Goal: Task Accomplishment & Management: Complete application form

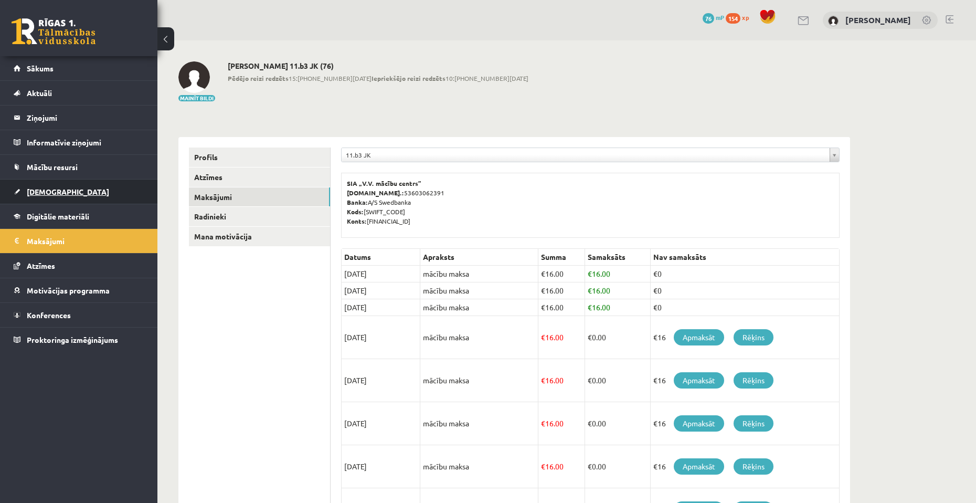
click at [77, 188] on link "[DEMOGRAPHIC_DATA]" at bounding box center [79, 191] width 131 height 24
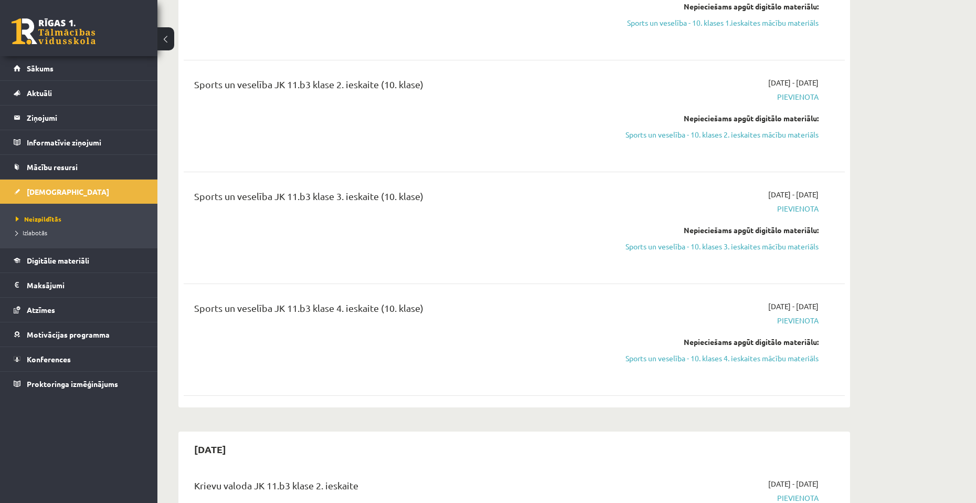
scroll to position [682, 0]
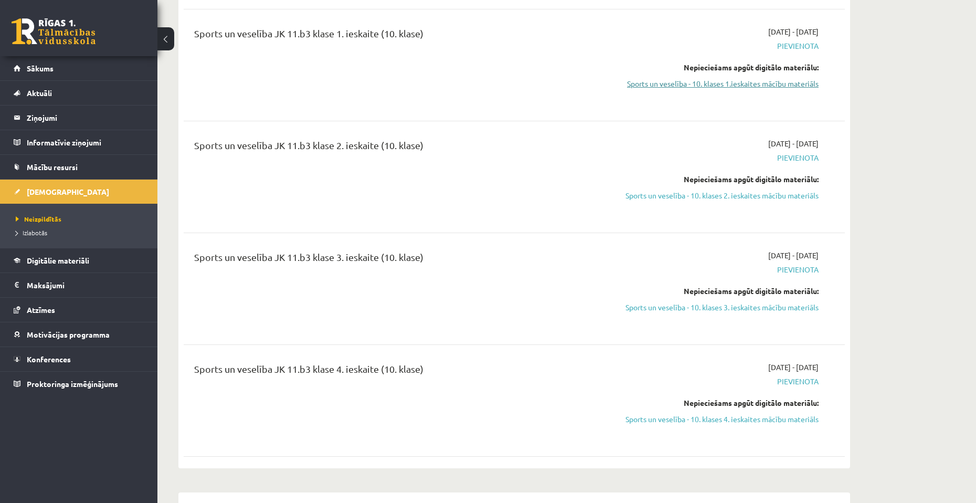
click at [747, 78] on link "Sports un veselība - 10. klases 1.ieskaites mācību materiāls" at bounding box center [720, 83] width 198 height 11
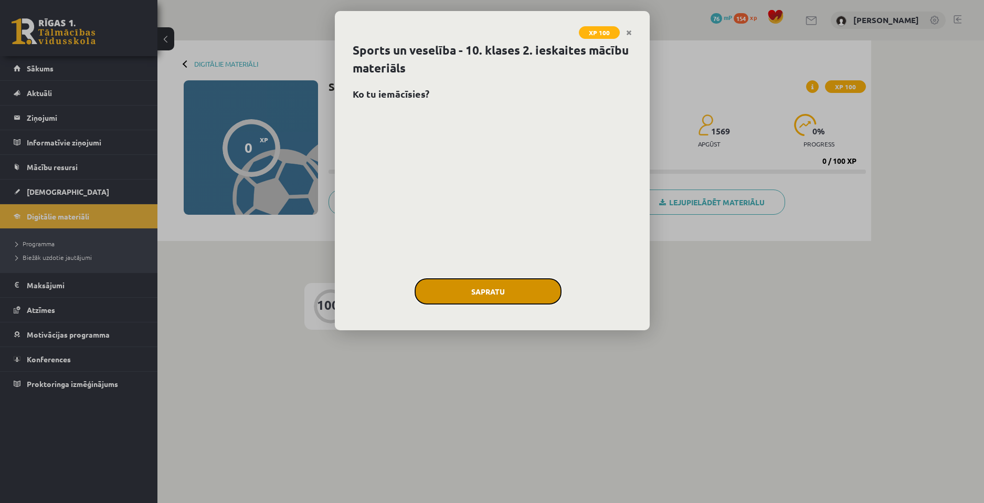
click at [516, 282] on button "Sapratu" at bounding box center [488, 291] width 147 height 26
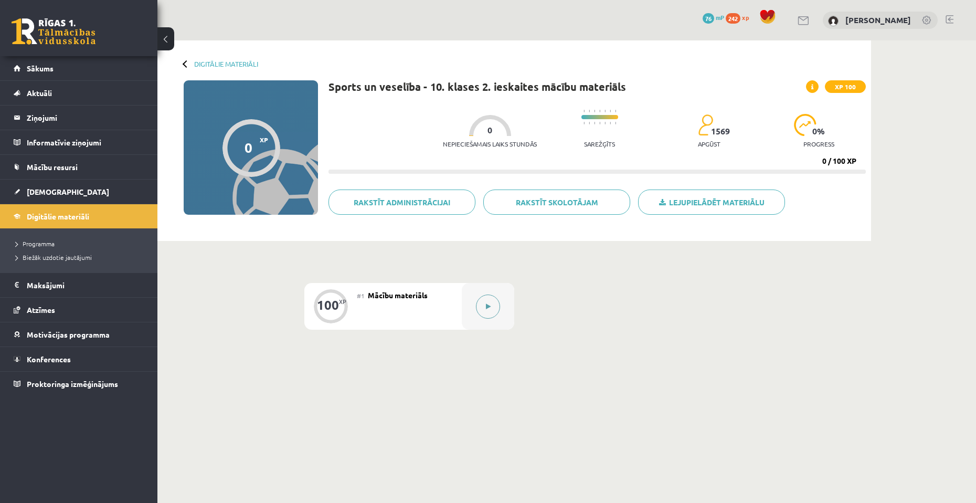
click at [493, 302] on button at bounding box center [488, 306] width 24 height 24
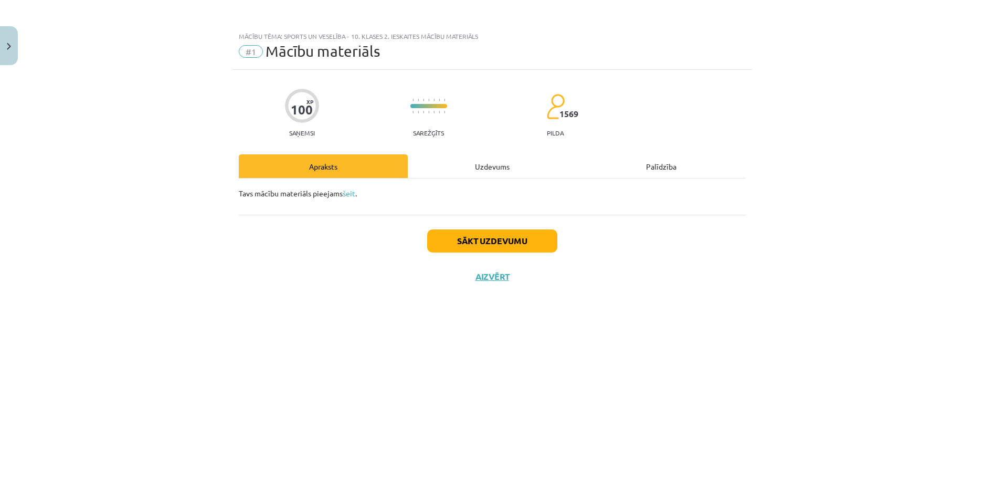
click at [504, 164] on div "Uzdevums" at bounding box center [492, 166] width 169 height 24
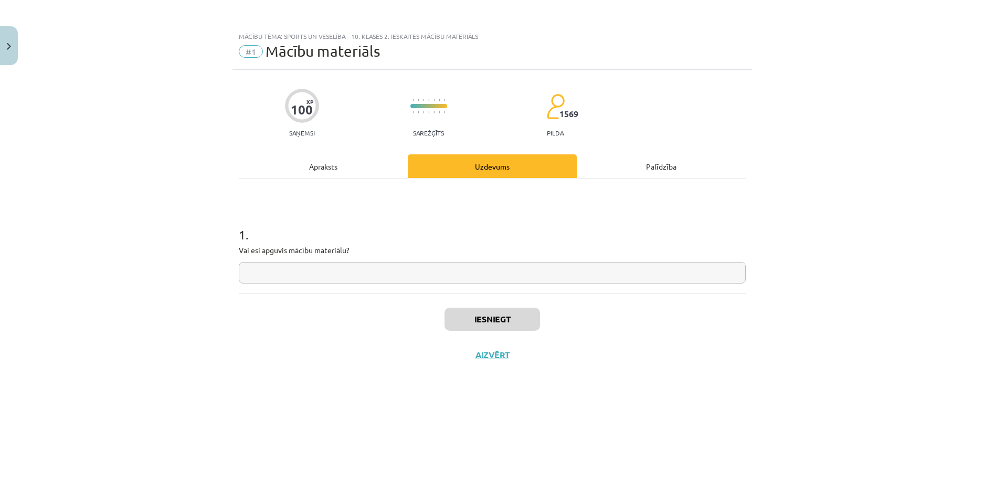
click at [472, 277] on input "text" at bounding box center [492, 273] width 507 height 22
click at [391, 173] on div "Apraksts" at bounding box center [323, 166] width 169 height 24
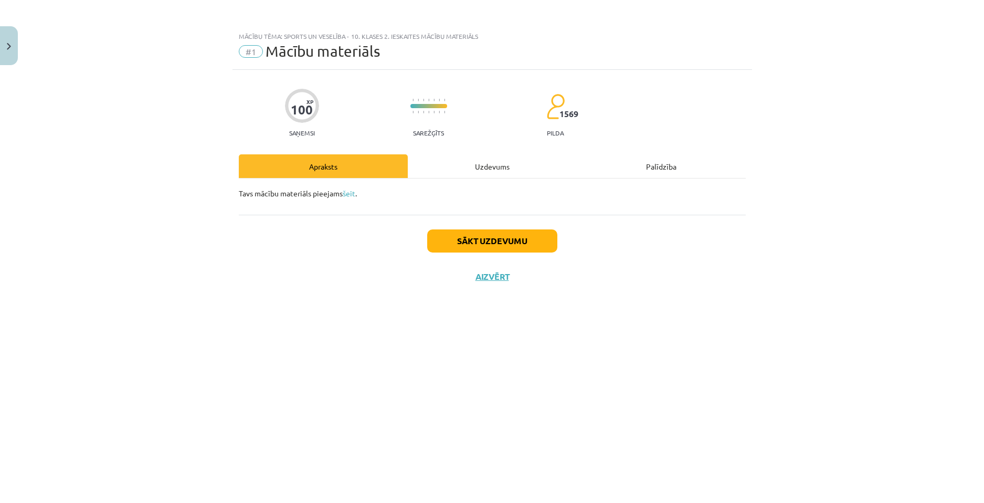
click at [443, 160] on div "Uzdevums" at bounding box center [492, 166] width 169 height 24
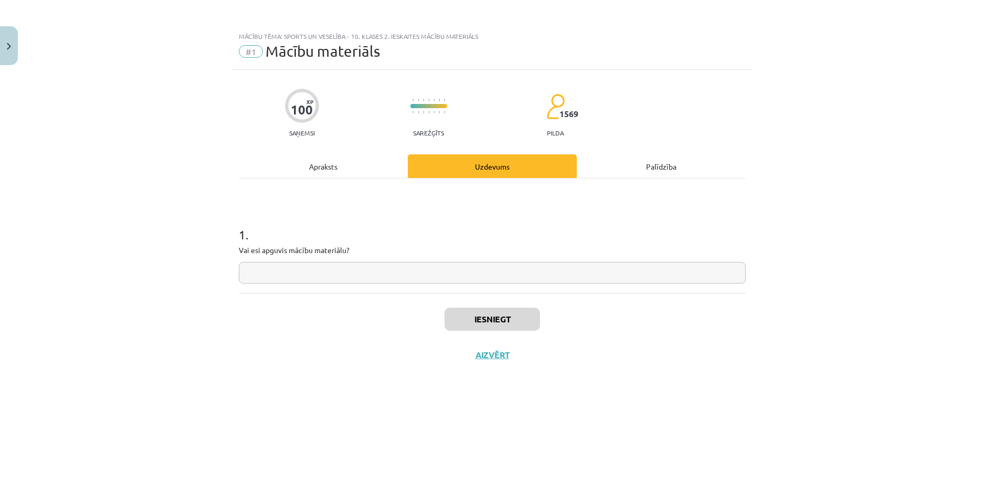
click at [368, 268] on input "text" at bounding box center [492, 273] width 507 height 22
click at [357, 175] on div "Apraksts" at bounding box center [323, 166] width 169 height 24
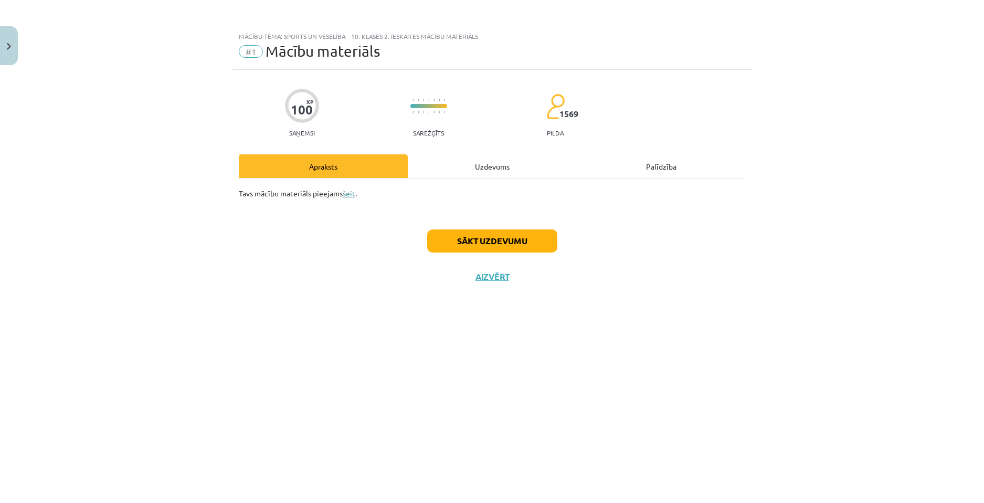
click at [351, 197] on link "šeit" at bounding box center [349, 192] width 13 height 9
click at [503, 237] on button "Sākt uzdevumu" at bounding box center [492, 240] width 130 height 23
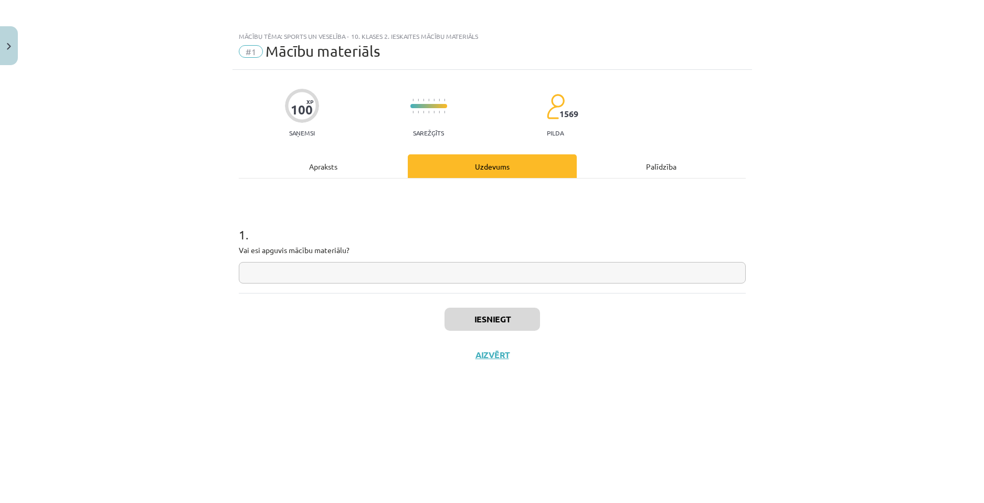
click at [483, 278] on input "text" at bounding box center [492, 273] width 507 height 22
type input "**"
click at [481, 323] on button "Iesniegt" at bounding box center [492, 319] width 96 height 23
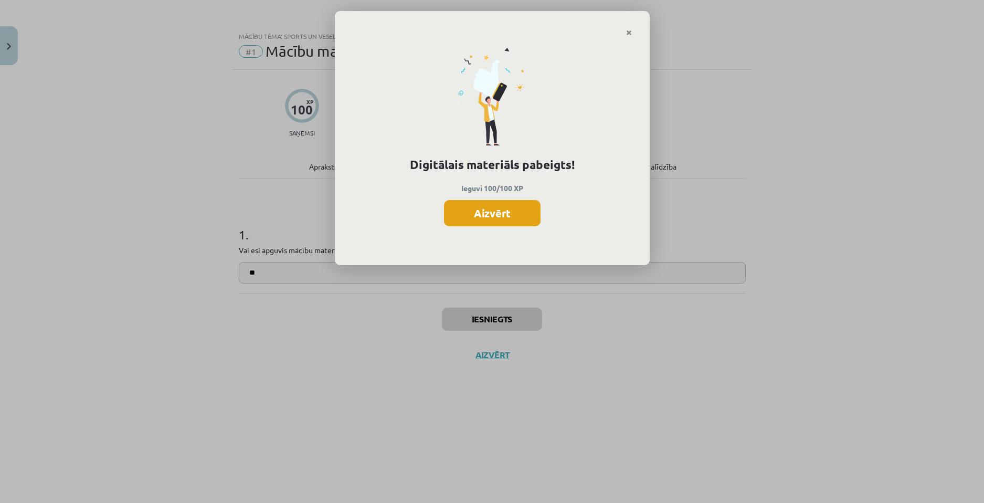
click at [483, 218] on button "Aizvērt" at bounding box center [492, 213] width 97 height 26
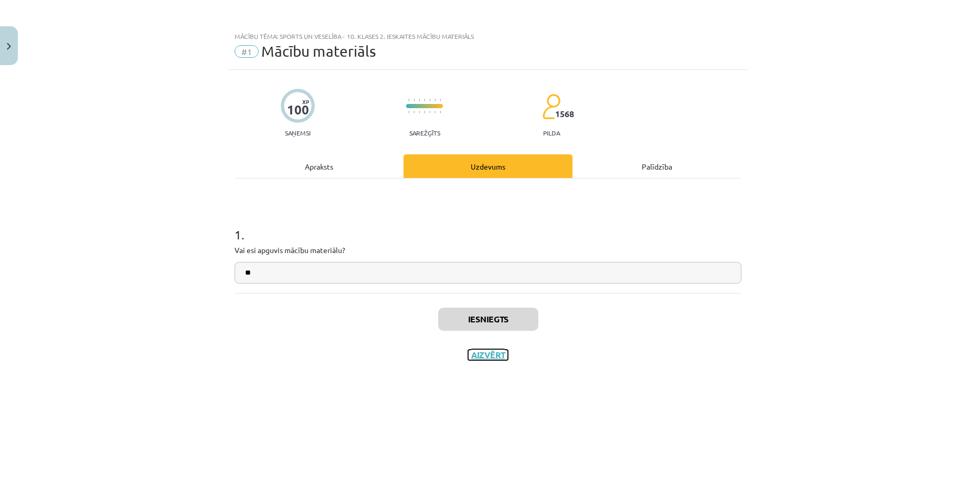
click at [489, 357] on button "Aizvērt" at bounding box center [488, 354] width 40 height 10
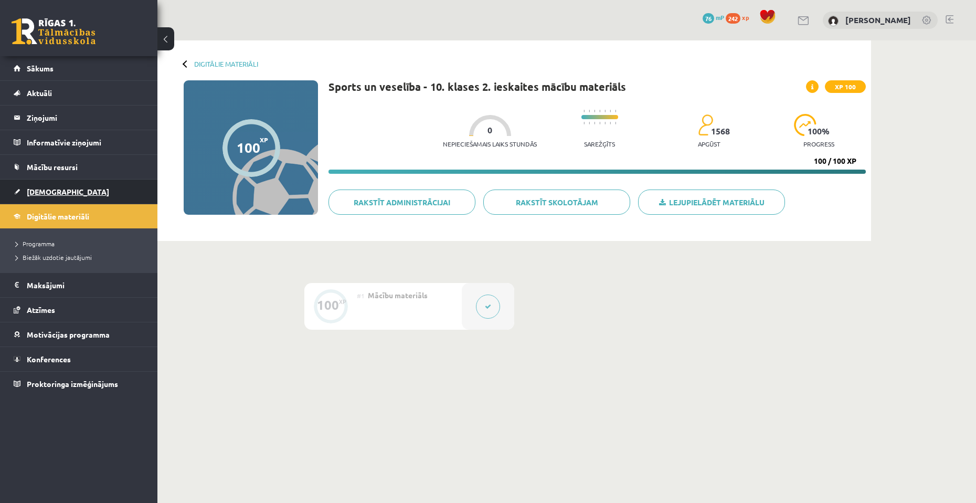
click at [46, 199] on link "[DEMOGRAPHIC_DATA]" at bounding box center [79, 191] width 131 height 24
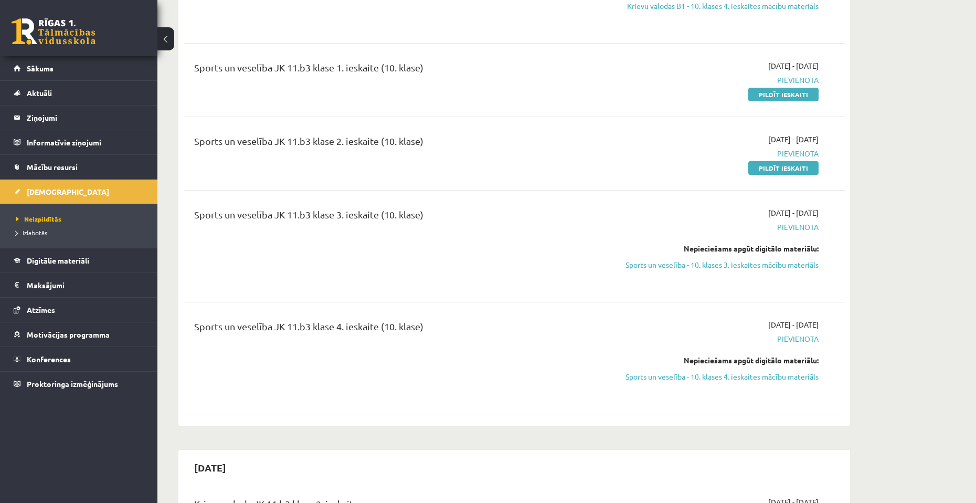
scroll to position [630, 0]
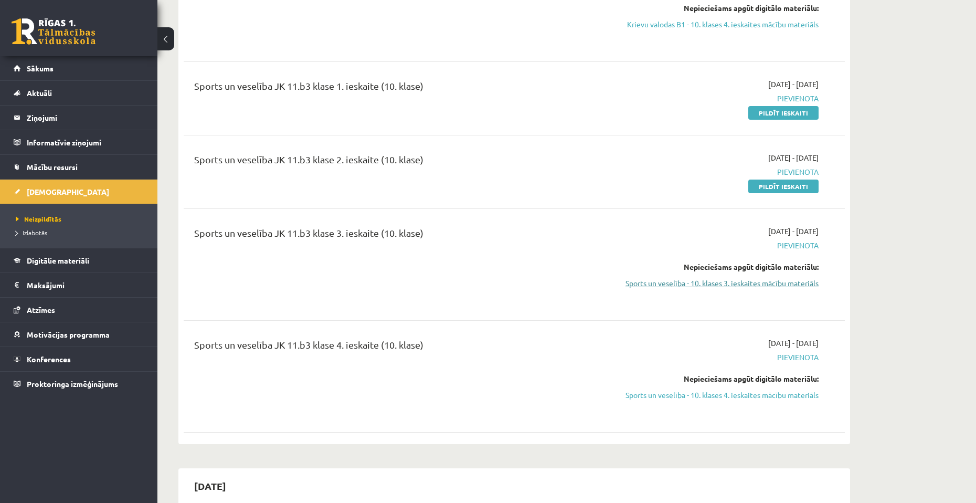
click at [724, 285] on link "Sports un veselība - 10. klases 3. ieskaites mācību materiāls" at bounding box center [720, 283] width 198 height 11
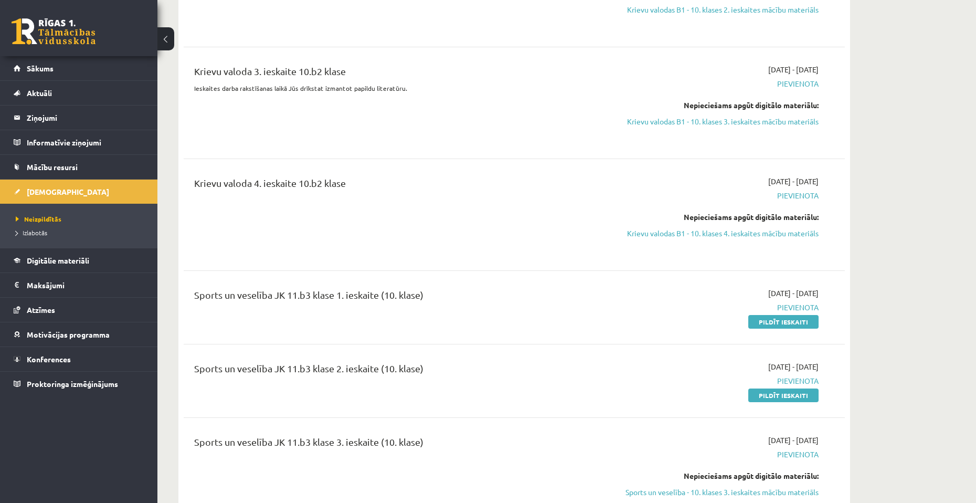
scroll to position [420, 0]
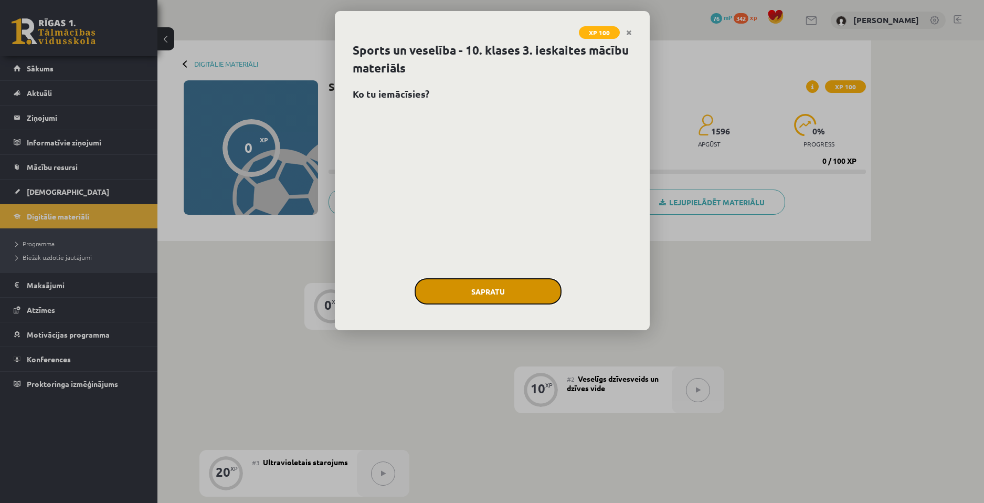
click at [456, 300] on button "Sapratu" at bounding box center [488, 291] width 147 height 26
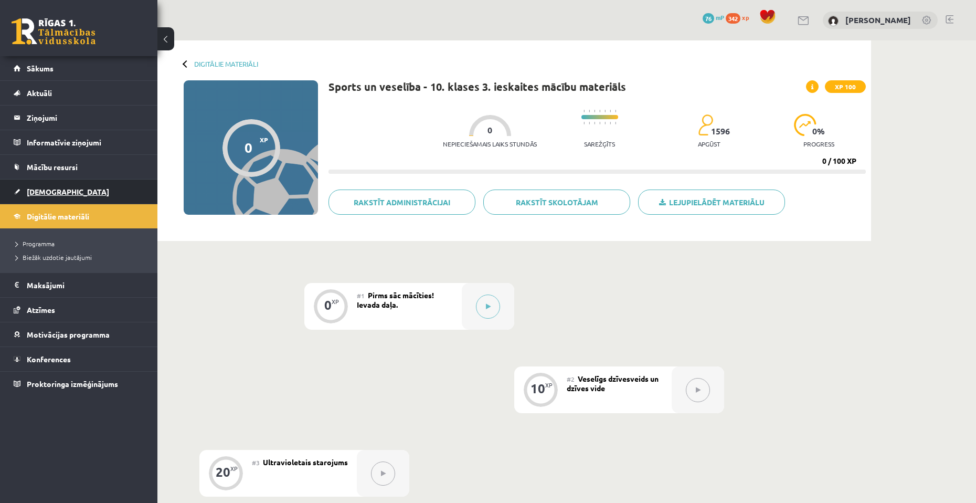
click at [56, 187] on link "[DEMOGRAPHIC_DATA]" at bounding box center [79, 191] width 131 height 24
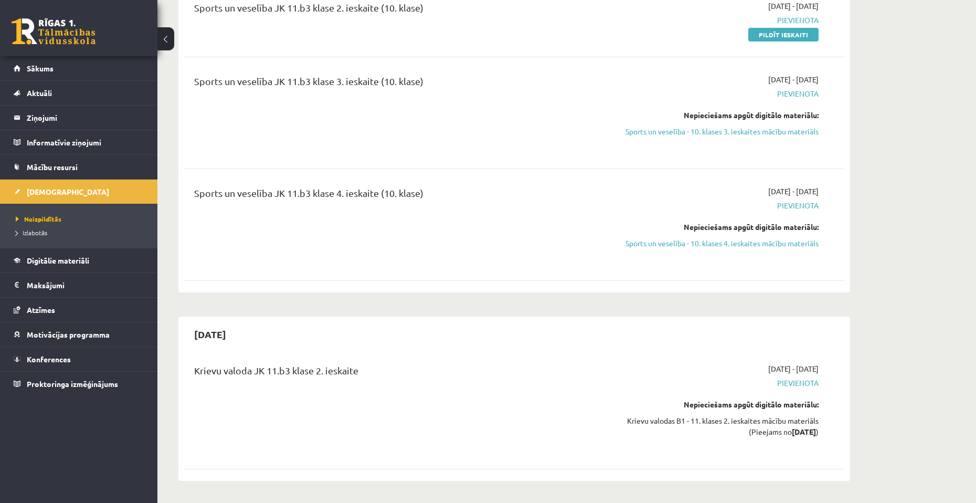
scroll to position [787, 0]
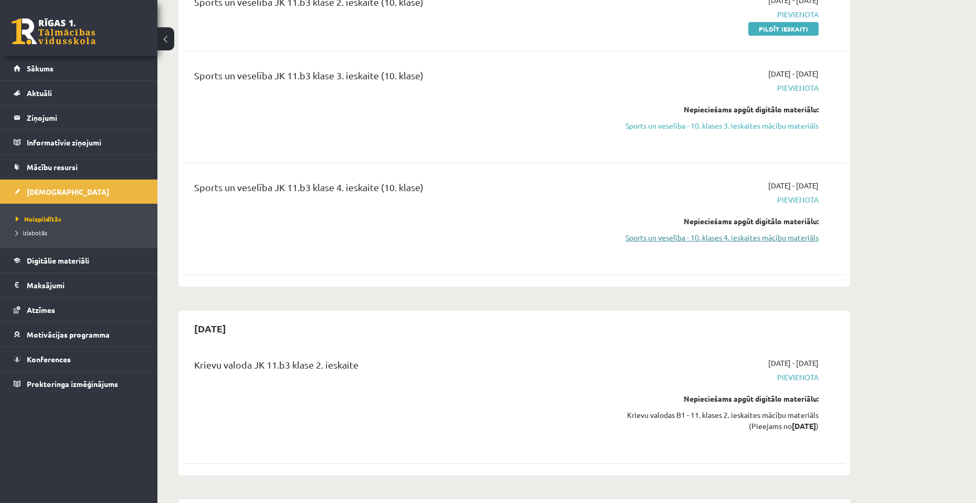
click at [744, 241] on link "Sports un veselība - 10. klases 4. ieskaites mācību materiāls" at bounding box center [720, 237] width 198 height 11
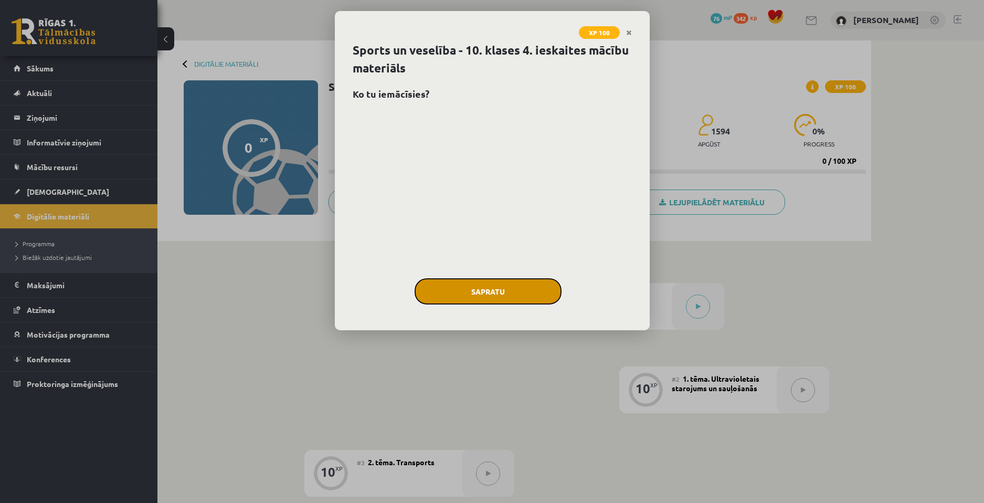
click at [512, 283] on button "Sapratu" at bounding box center [488, 291] width 147 height 26
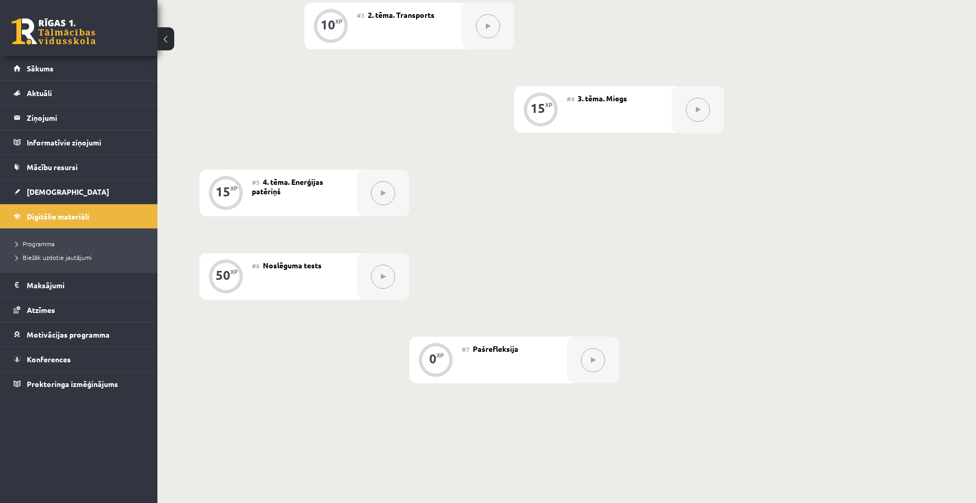
scroll to position [472, 0]
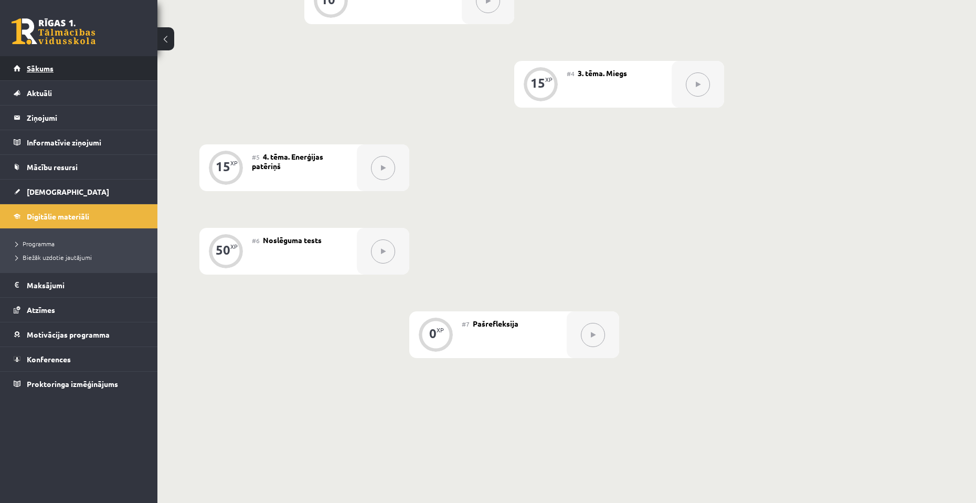
click at [104, 68] on link "Sākums" at bounding box center [79, 68] width 131 height 24
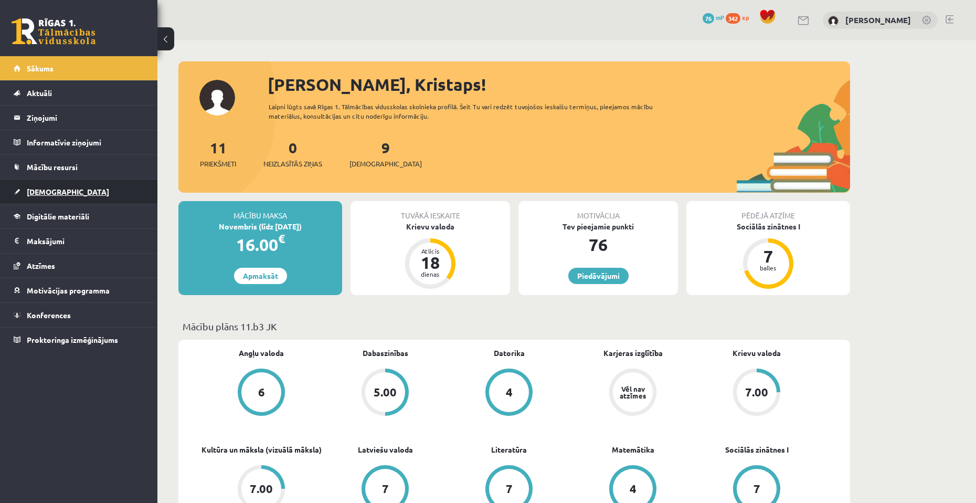
click at [58, 184] on link "[DEMOGRAPHIC_DATA]" at bounding box center [79, 191] width 131 height 24
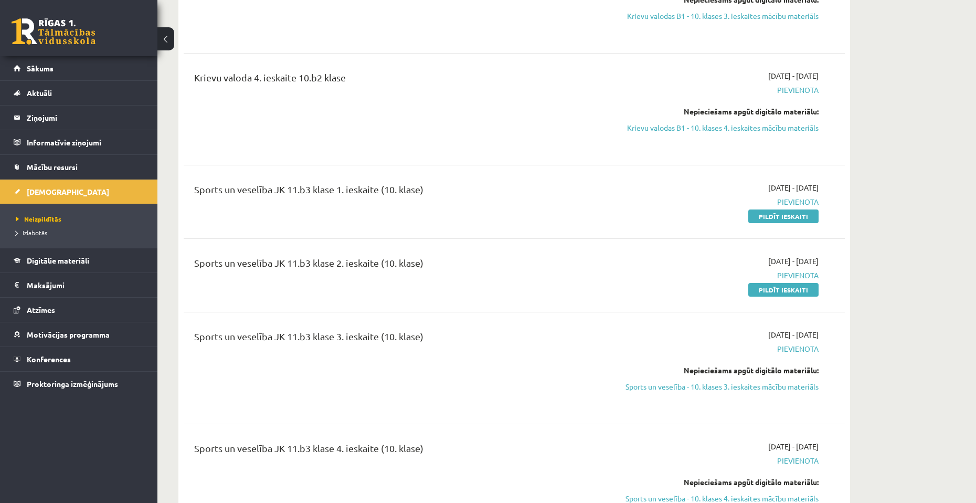
scroll to position [525, 0]
click at [776, 220] on link "Pildīt ieskaiti" at bounding box center [783, 218] width 70 height 14
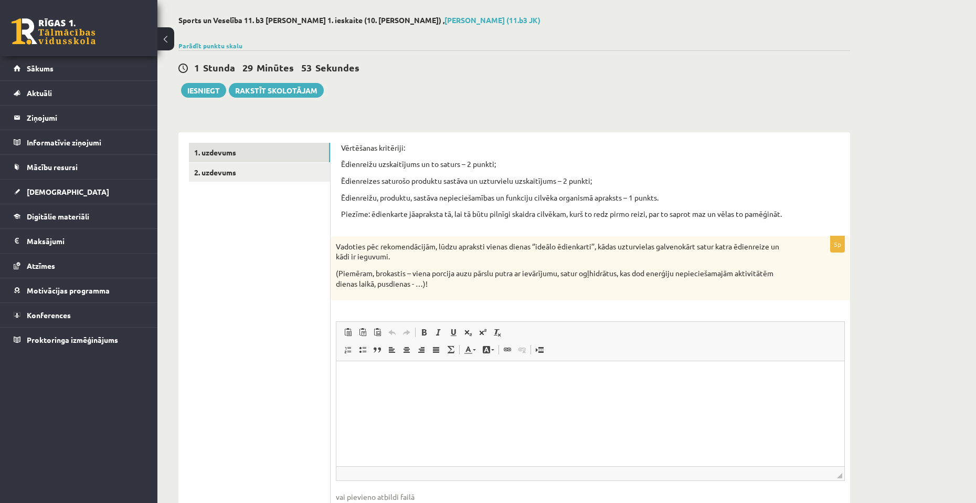
scroll to position [62, 0]
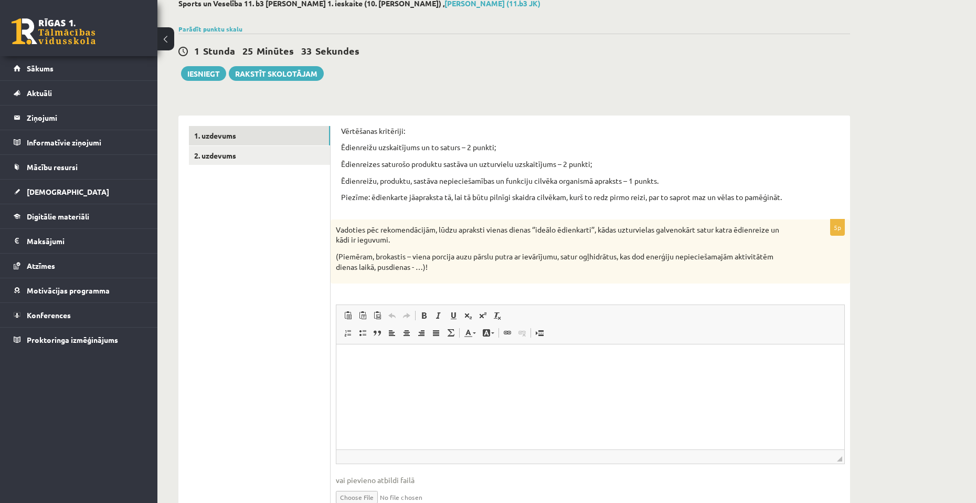
click at [508, 376] on html at bounding box center [590, 360] width 508 height 32
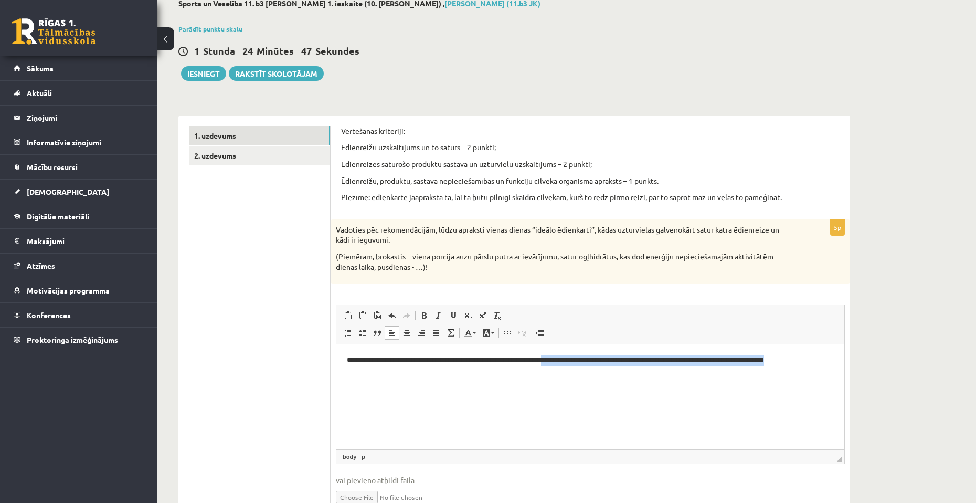
drag, startPoint x: 821, startPoint y: 359, endPoint x: 568, endPoint y: 349, distance: 253.1
click at [568, 349] on html "**********" at bounding box center [590, 360] width 508 height 32
click at [563, 363] on p "**********" at bounding box center [590, 360] width 487 height 11
click at [611, 355] on p "**********" at bounding box center [590, 360] width 487 height 11
click at [567, 359] on p "**********" at bounding box center [590, 360] width 487 height 11
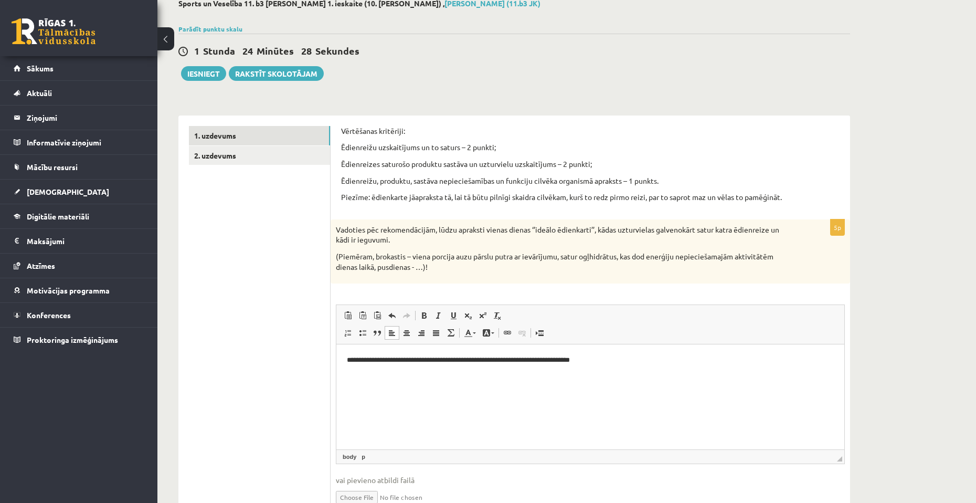
click at [640, 360] on p "**********" at bounding box center [590, 360] width 487 height 11
drag, startPoint x: 635, startPoint y: 355, endPoint x: 348, endPoint y: 357, distance: 287.0
click at [348, 357] on p "**********" at bounding box center [590, 360] width 487 height 11
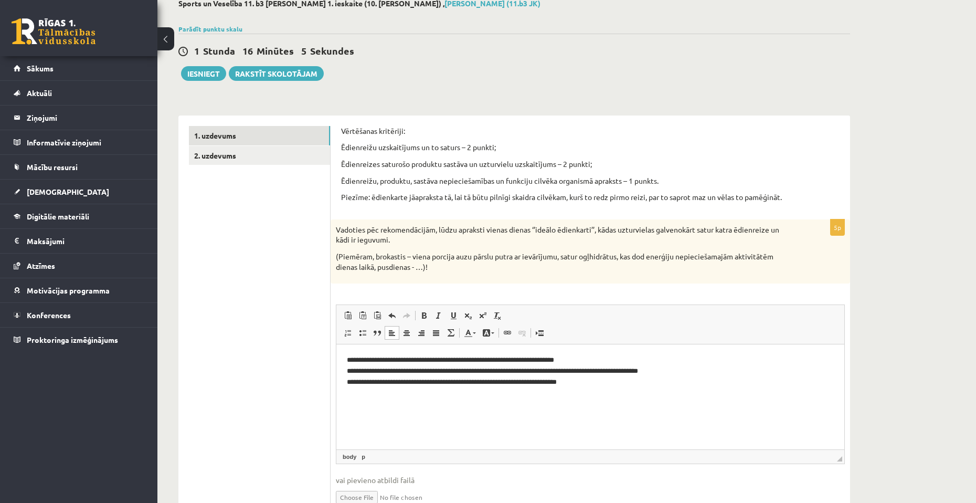
click at [381, 359] on p "**********" at bounding box center [590, 371] width 487 height 33
click at [518, 359] on p "**********" at bounding box center [590, 371] width 487 height 33
click at [520, 358] on p "**********" at bounding box center [590, 371] width 487 height 33
click at [385, 370] on p "**********" at bounding box center [590, 371] width 487 height 33
click at [384, 381] on p "**********" at bounding box center [590, 371] width 487 height 33
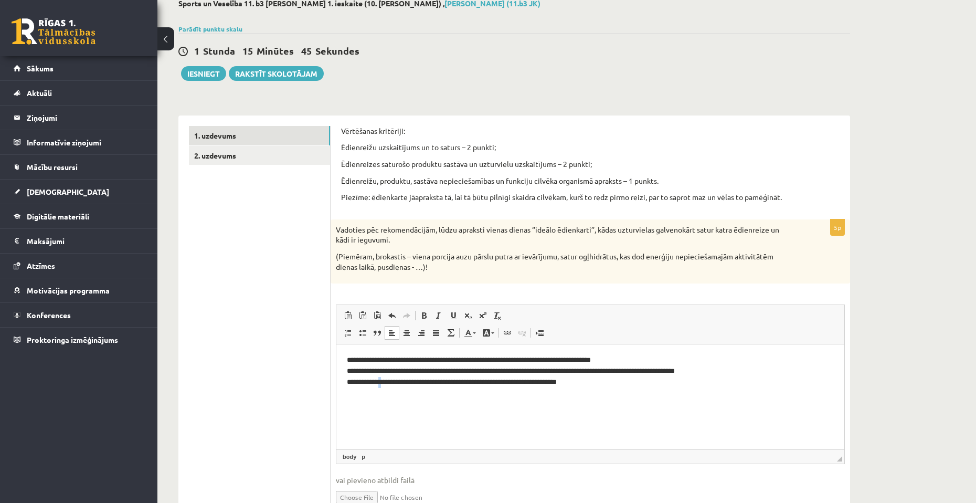
click at [384, 381] on p "**********" at bounding box center [590, 371] width 487 height 33
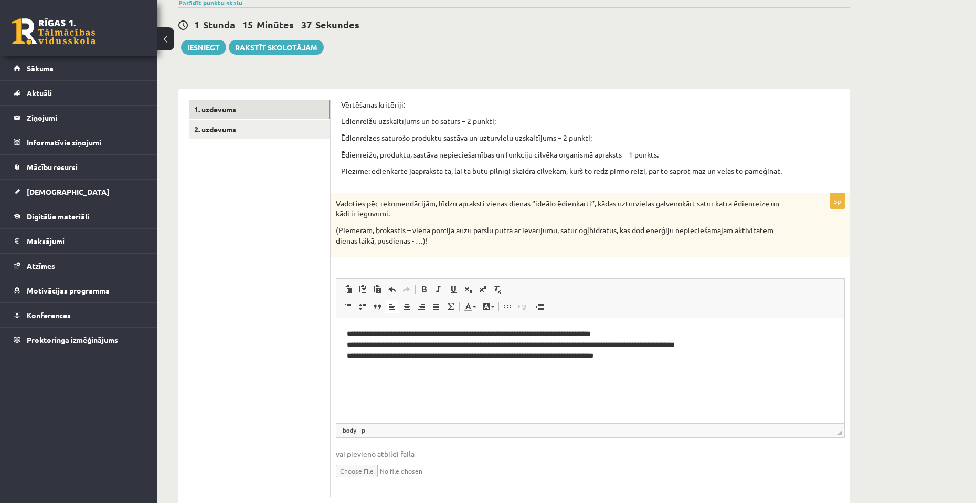
scroll to position [115, 0]
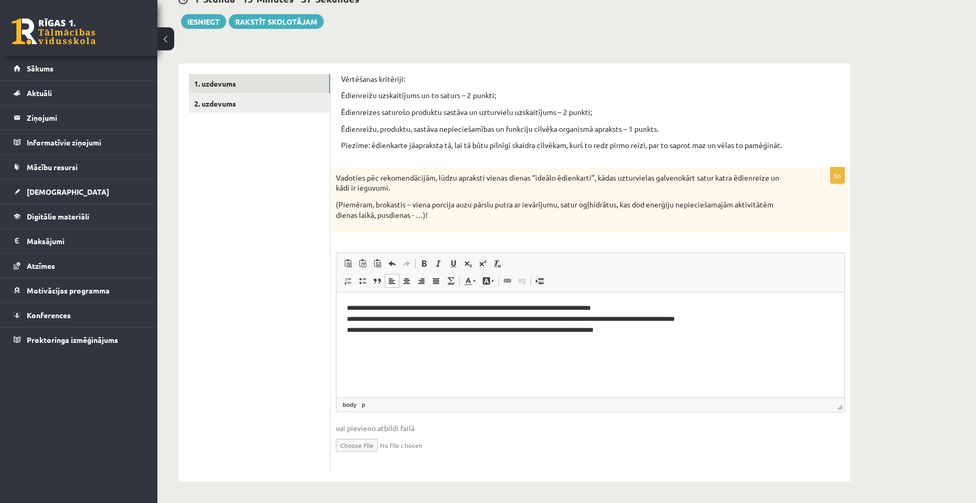
click at [637, 325] on p "**********" at bounding box center [590, 319] width 487 height 33
click at [725, 319] on p "**********" at bounding box center [590, 319] width 487 height 33
click at [613, 330] on p "**********" at bounding box center [590, 319] width 487 height 33
click at [683, 329] on p "**********" at bounding box center [590, 319] width 487 height 33
drag, startPoint x: 695, startPoint y: 329, endPoint x: 612, endPoint y: 326, distance: 82.4
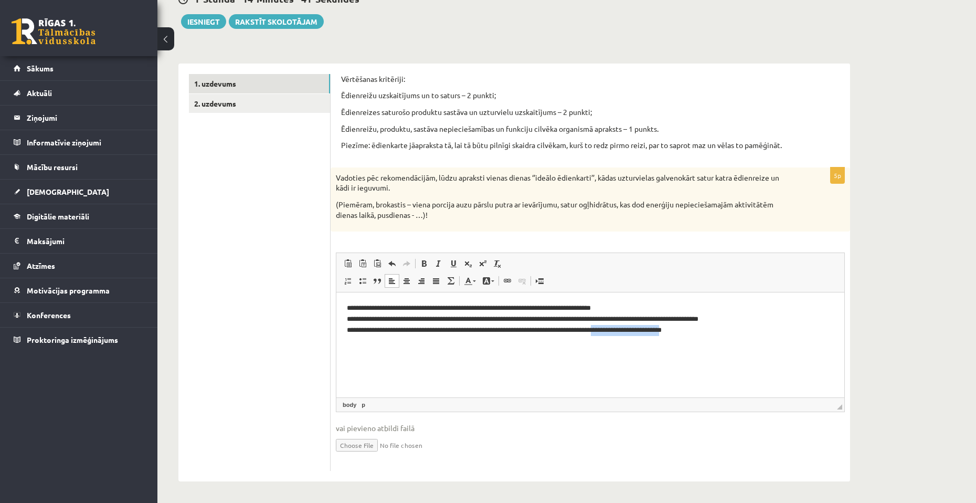
click at [612, 326] on p "**********" at bounding box center [590, 319] width 487 height 33
copy p "**********"
click at [704, 331] on p "**********" at bounding box center [590, 319] width 487 height 33
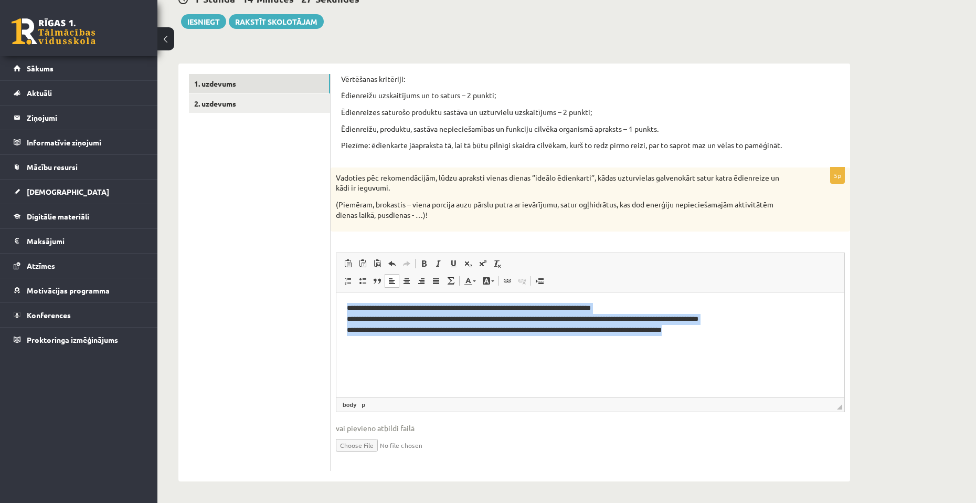
drag, startPoint x: 706, startPoint y: 330, endPoint x: 671, endPoint y: 599, distance: 271.4
click at [336, 306] on html "**********" at bounding box center [590, 319] width 508 height 54
copy p "**********"
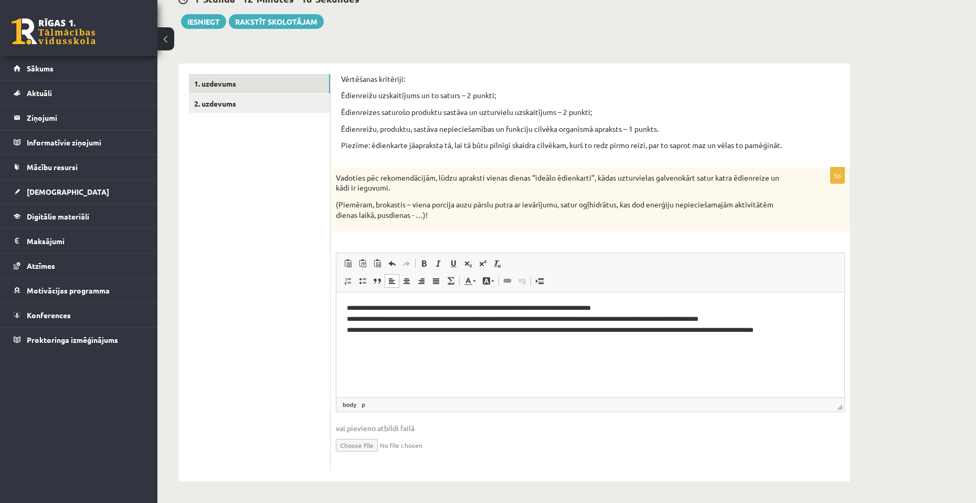
click at [305, 285] on ul "1. uzdevums 2. uzdevums" at bounding box center [260, 272] width 142 height 397
click at [295, 111] on link "2. uzdevums" at bounding box center [259, 103] width 141 height 19
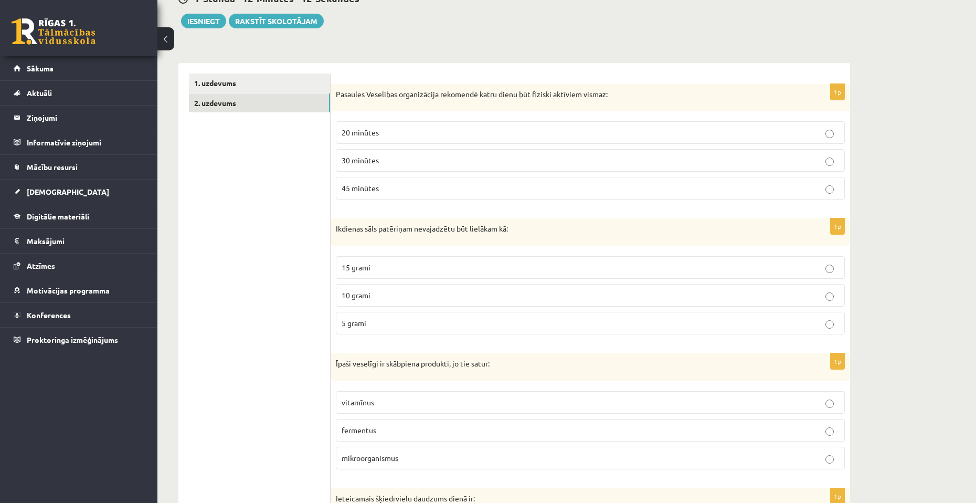
click at [373, 160] on span "30 minūtes" at bounding box center [360, 159] width 37 height 9
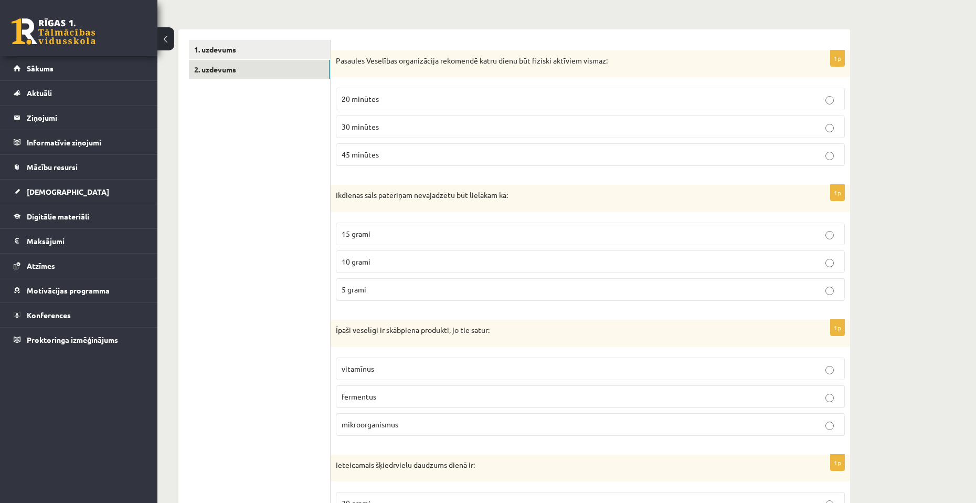
scroll to position [167, 0]
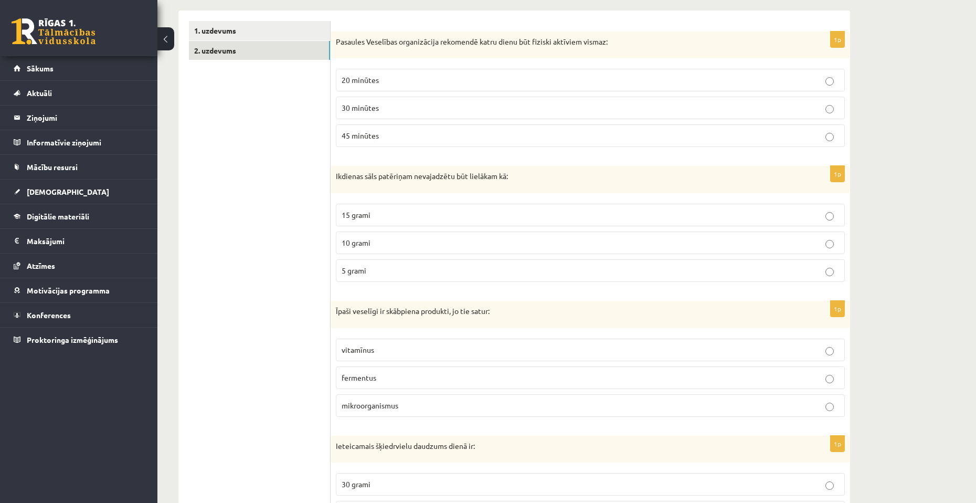
click at [372, 271] on p "5 grami" at bounding box center [590, 270] width 497 height 11
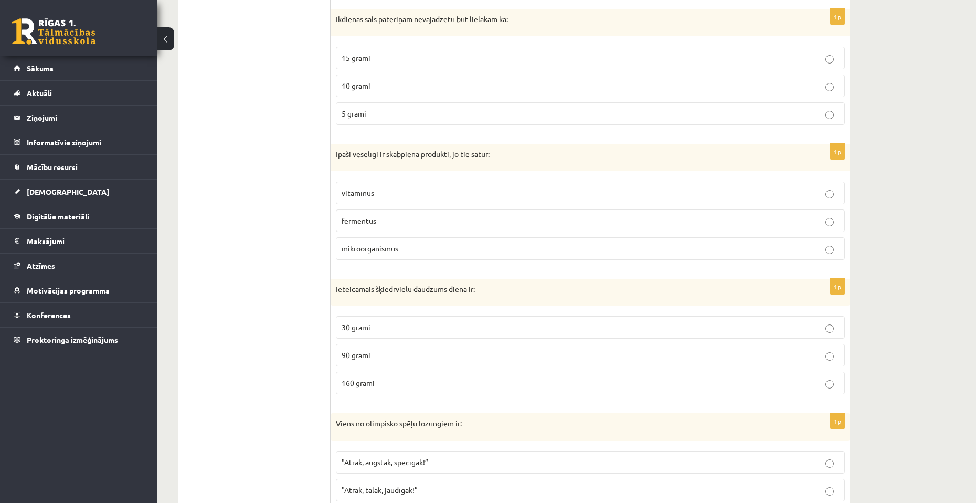
scroll to position [325, 0]
click at [421, 199] on label "vitamīnus" at bounding box center [590, 192] width 509 height 23
click at [414, 229] on label "fermentus" at bounding box center [590, 220] width 509 height 23
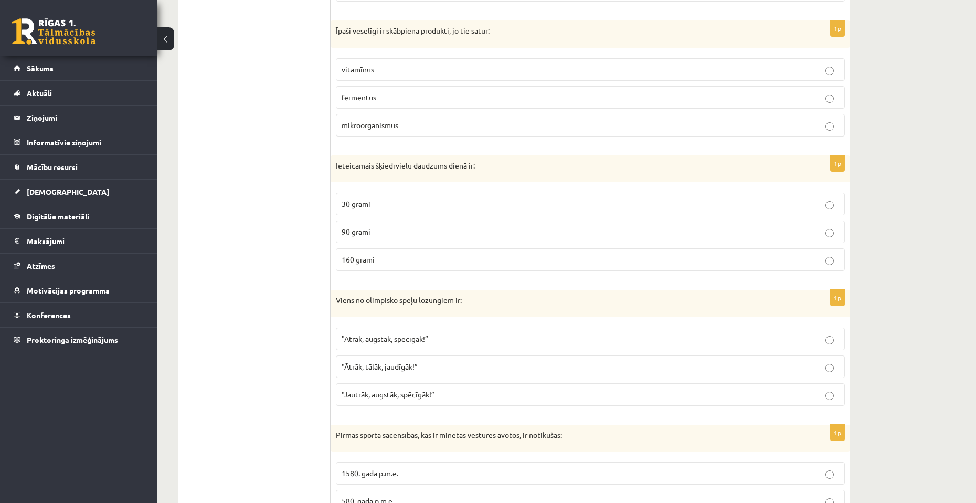
scroll to position [482, 0]
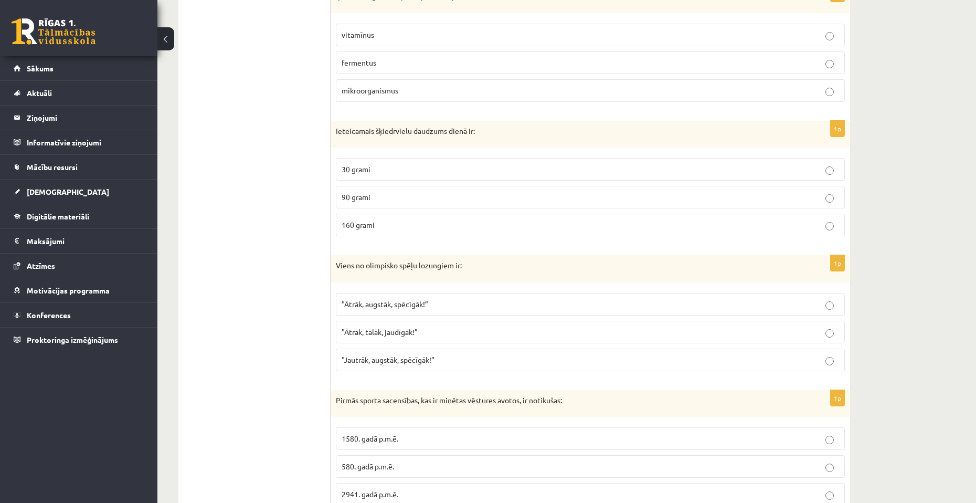
click at [430, 173] on p "30 grami" at bounding box center [590, 169] width 497 height 11
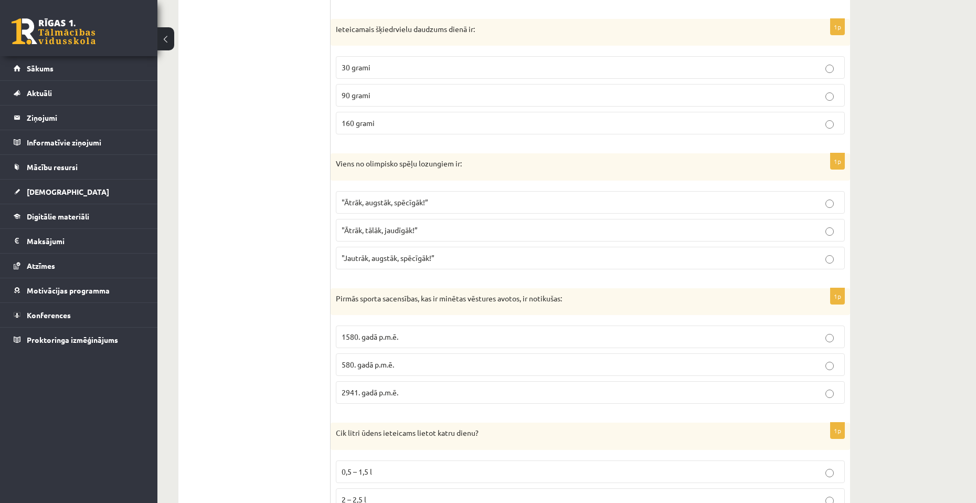
scroll to position [587, 0]
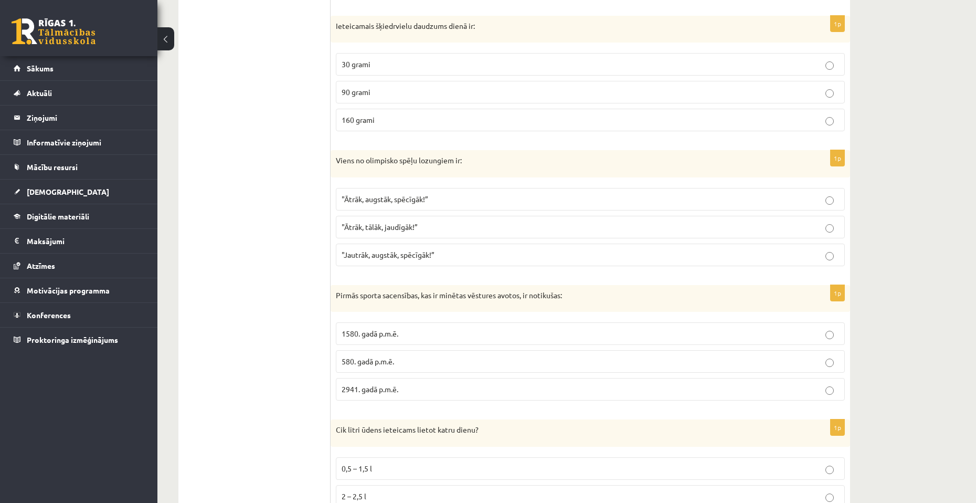
click at [434, 209] on label ""Ātrāk, augstāk, spēcīgāk!”" at bounding box center [590, 199] width 509 height 23
click at [434, 251] on span ""Jautrāk, augstāk, spēcīgāk!”" at bounding box center [388, 254] width 93 height 9
click at [447, 192] on label ""Ātrāk, augstāk, spēcīgāk!”" at bounding box center [590, 199] width 509 height 23
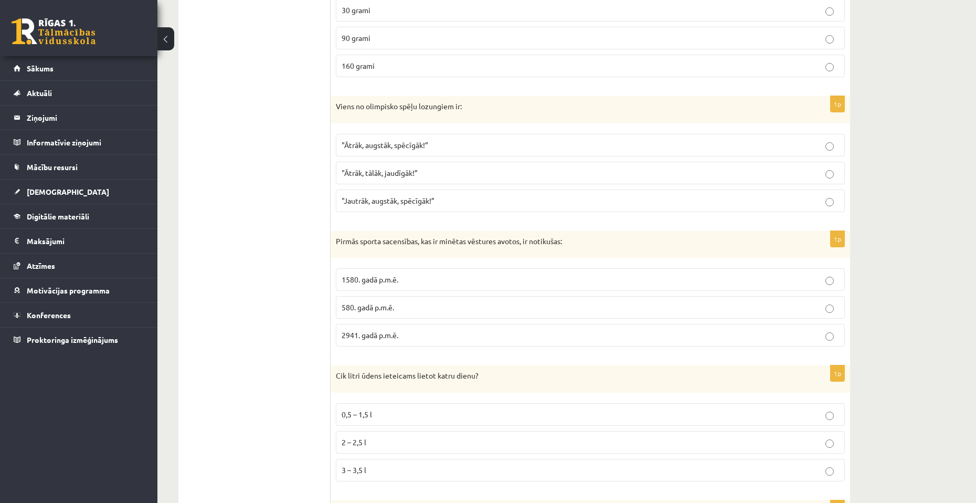
scroll to position [692, 0]
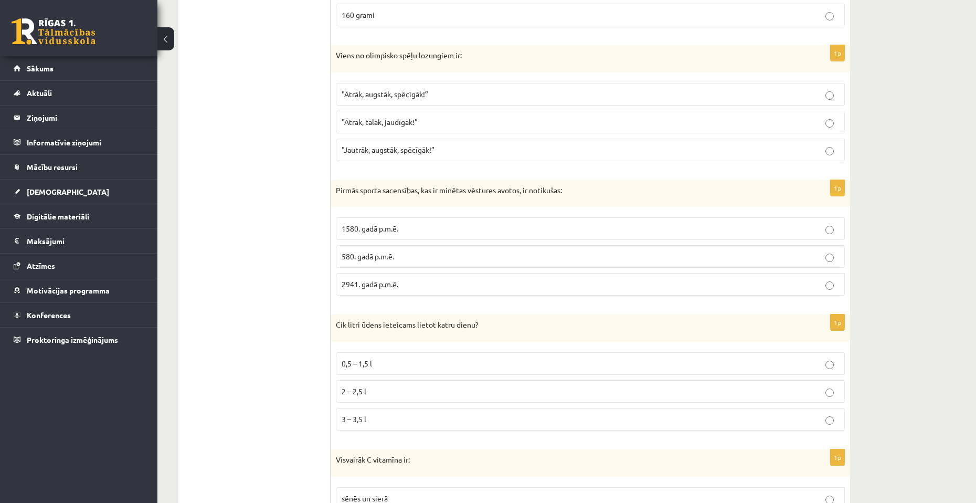
click at [433, 232] on p "1580. gadā p.m.ē." at bounding box center [590, 228] width 497 height 11
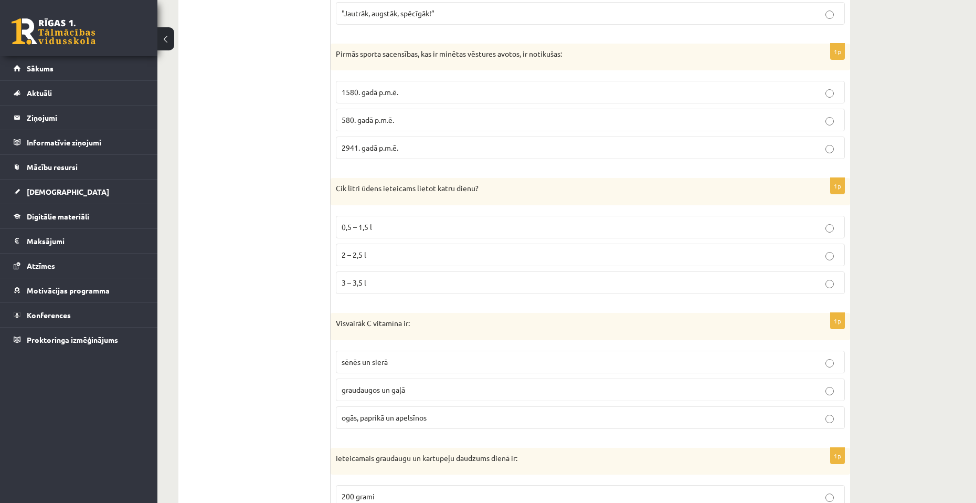
scroll to position [850, 0]
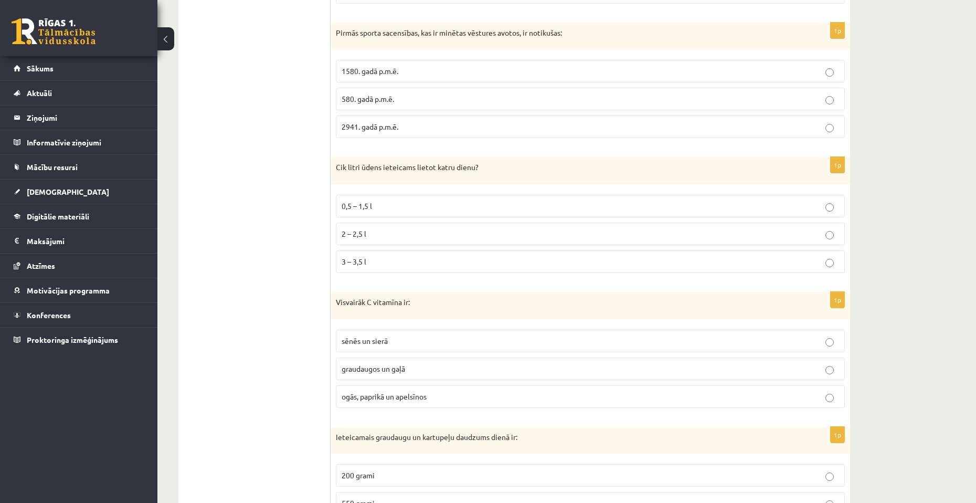
click at [436, 230] on p "2 – 2,5 l" at bounding box center [590, 233] width 497 height 11
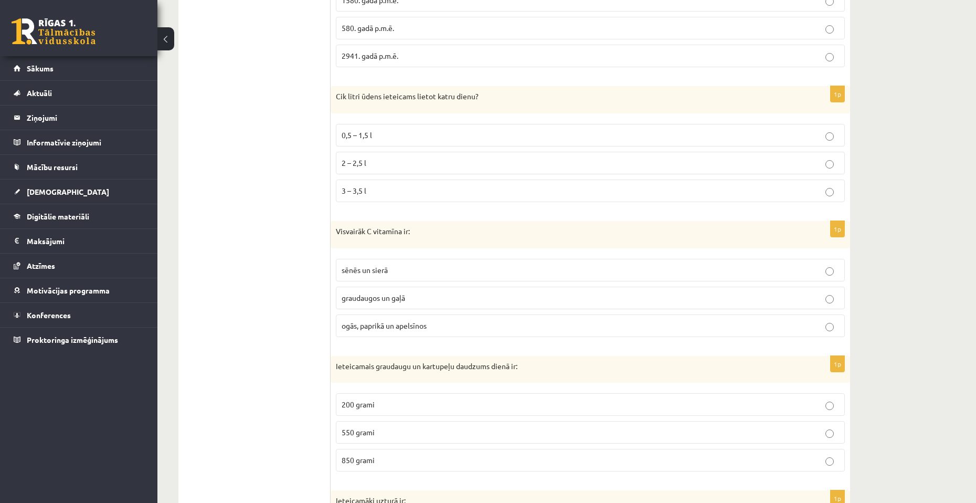
scroll to position [955, 0]
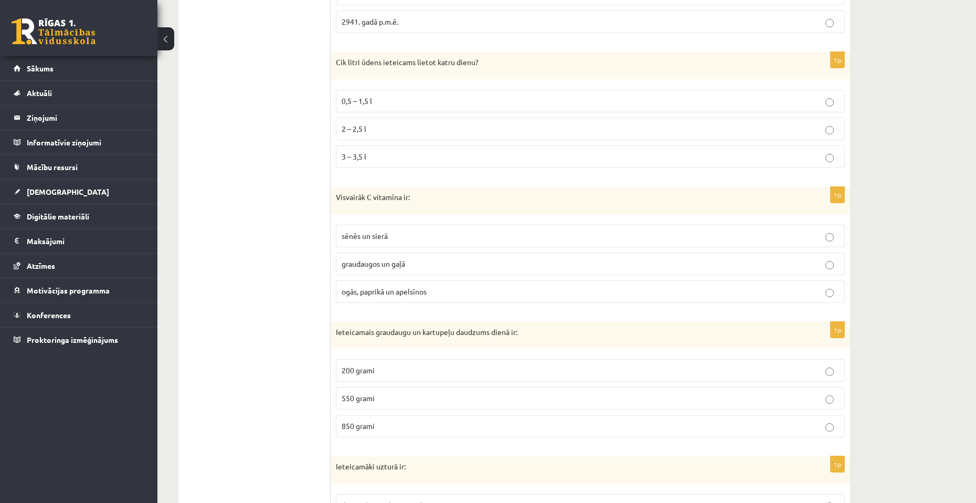
click at [440, 297] on p "ogās, paprikā un apelsīnos" at bounding box center [590, 291] width 497 height 11
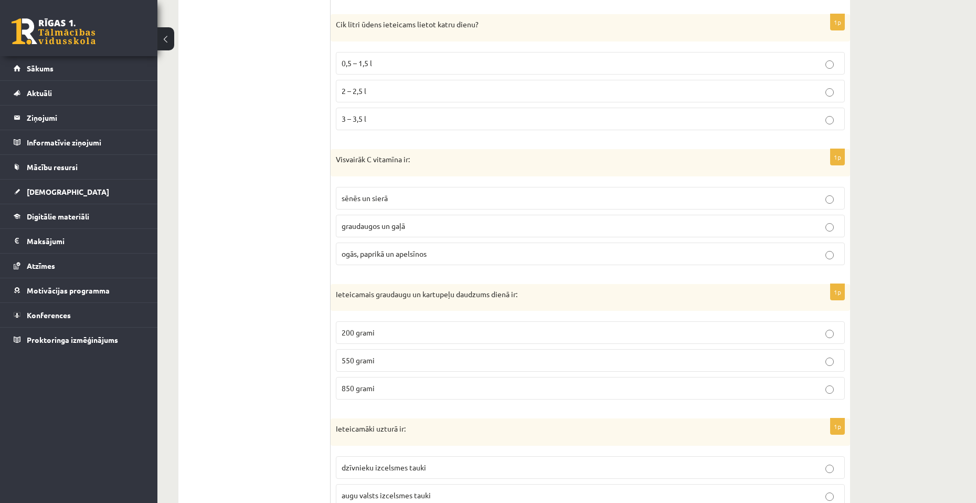
scroll to position [1037, 0]
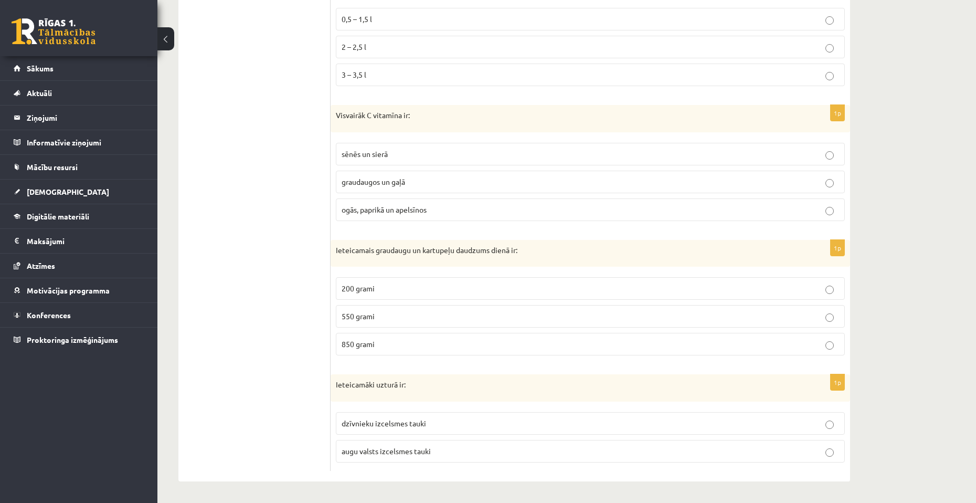
click at [432, 291] on p "200 grami" at bounding box center [590, 288] width 497 height 11
click at [417, 419] on span "dzīvnieku izcelsmes tauki" at bounding box center [384, 422] width 84 height 9
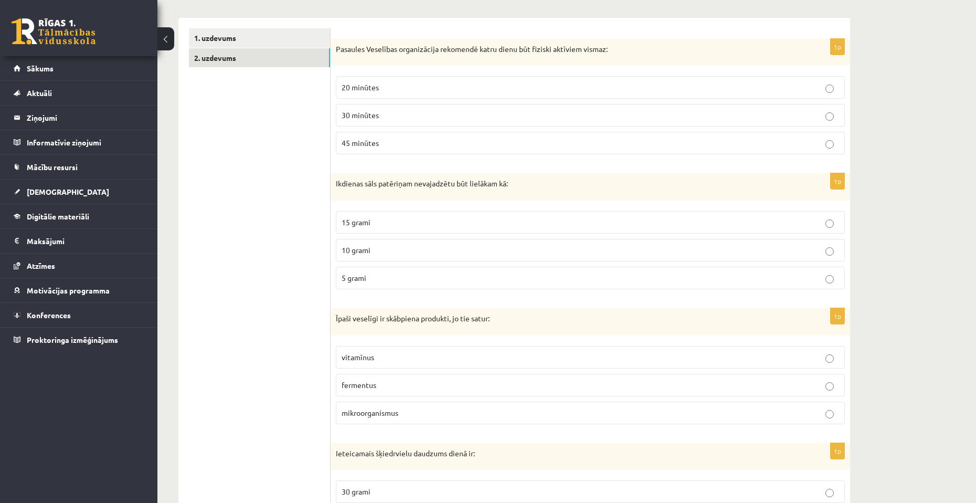
scroll to position [0, 0]
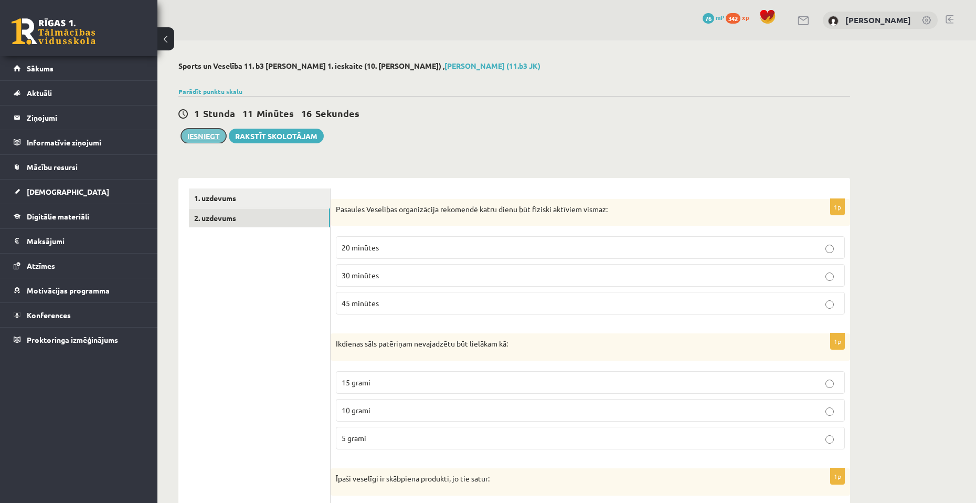
click at [214, 136] on button "Iesniegt" at bounding box center [203, 136] width 45 height 15
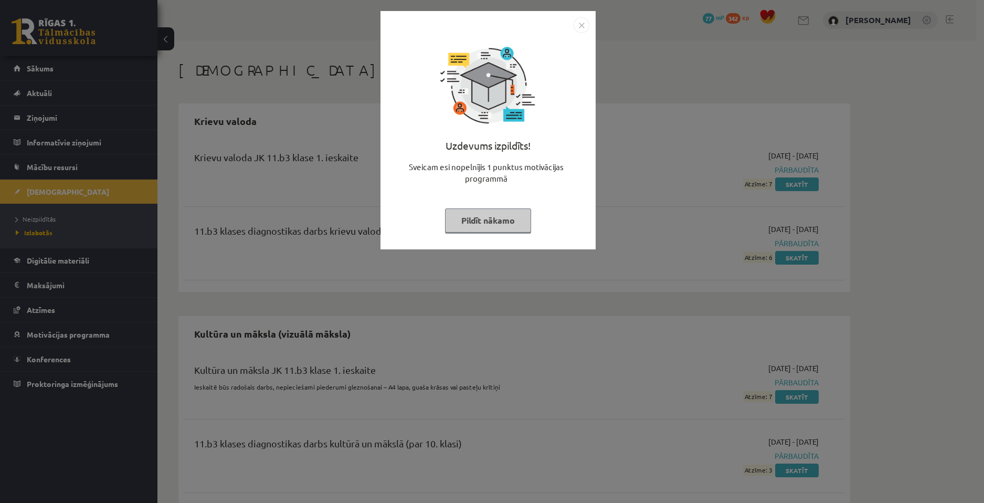
click at [584, 24] on img "Close" at bounding box center [582, 25] width 16 height 16
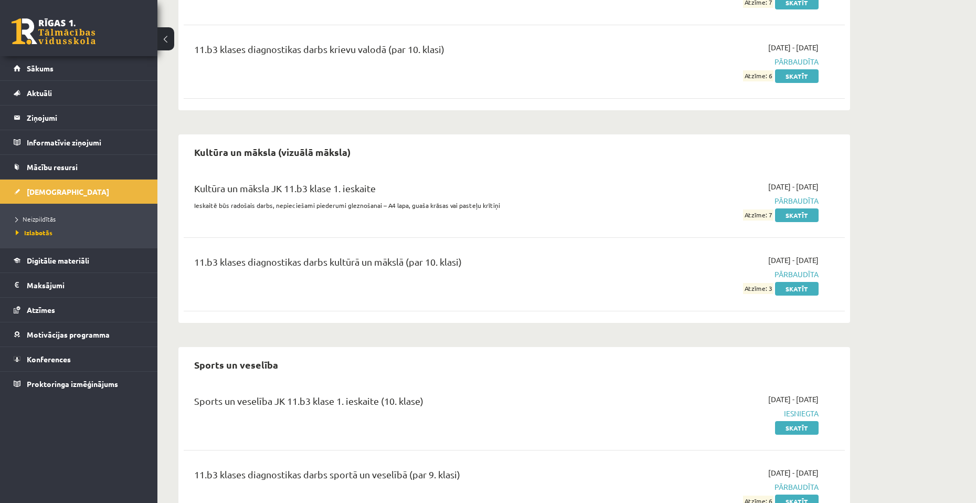
scroll to position [235, 0]
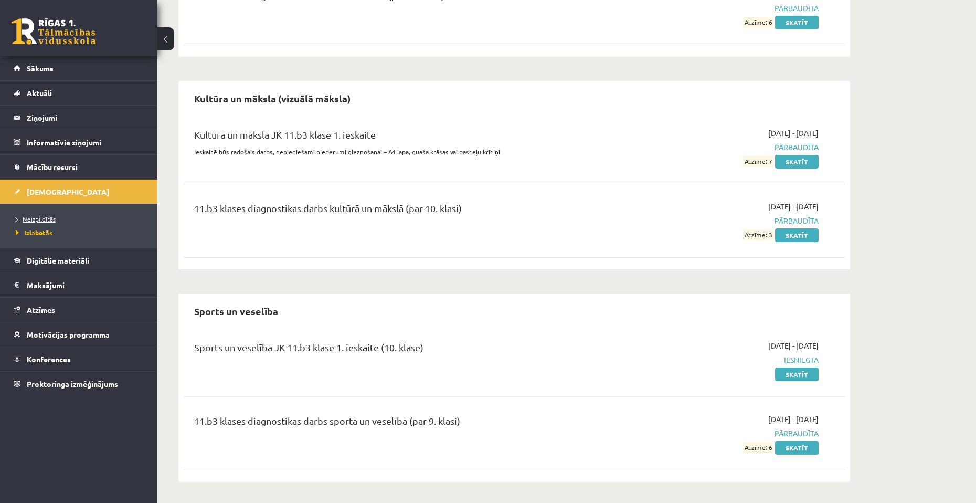
click at [53, 214] on link "Neizpildītās" at bounding box center [81, 218] width 131 height 9
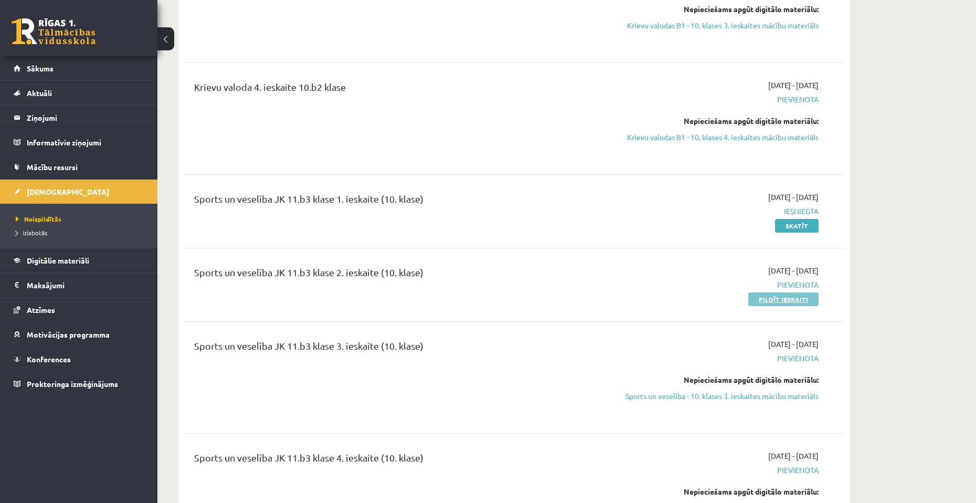
scroll to position [525, 0]
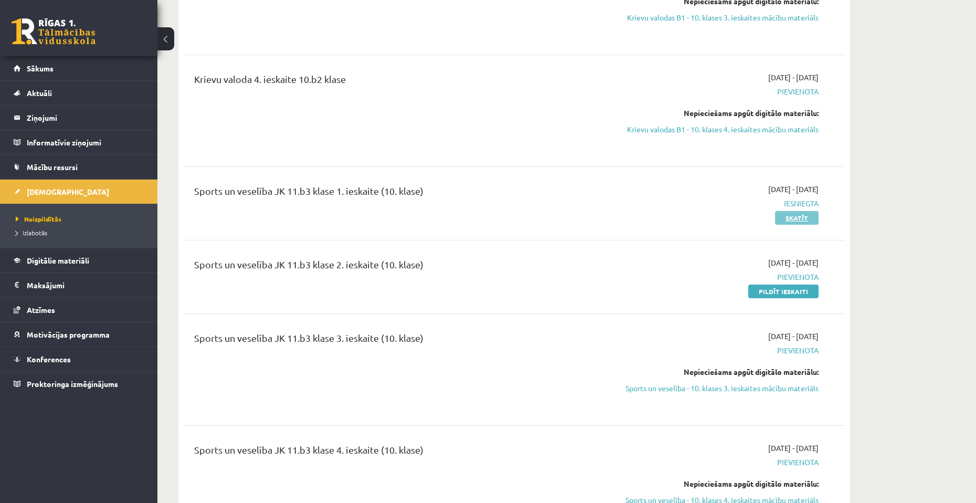
click at [805, 221] on link "Skatīt" at bounding box center [797, 218] width 44 height 14
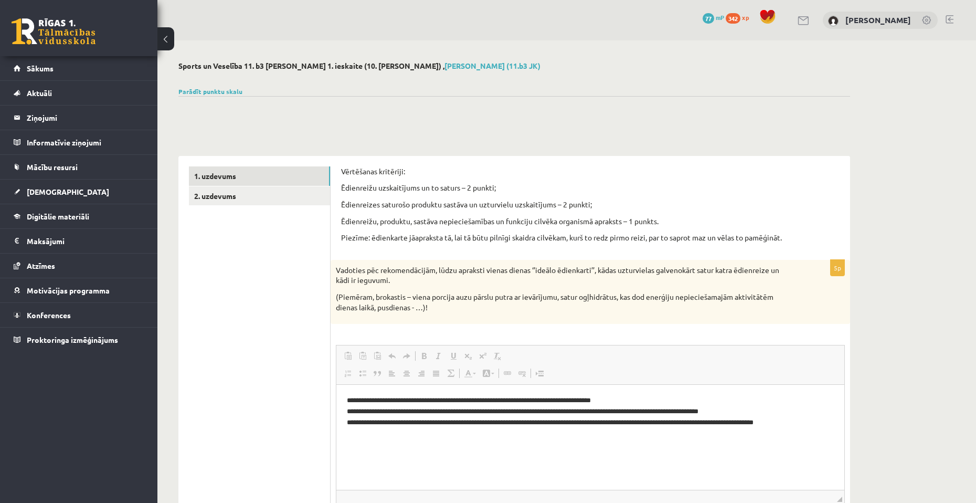
click at [301, 208] on ul "1. uzdevums 2. uzdevums" at bounding box center [260, 424] width 142 height 517
click at [295, 200] on link "2. uzdevums" at bounding box center [259, 195] width 141 height 19
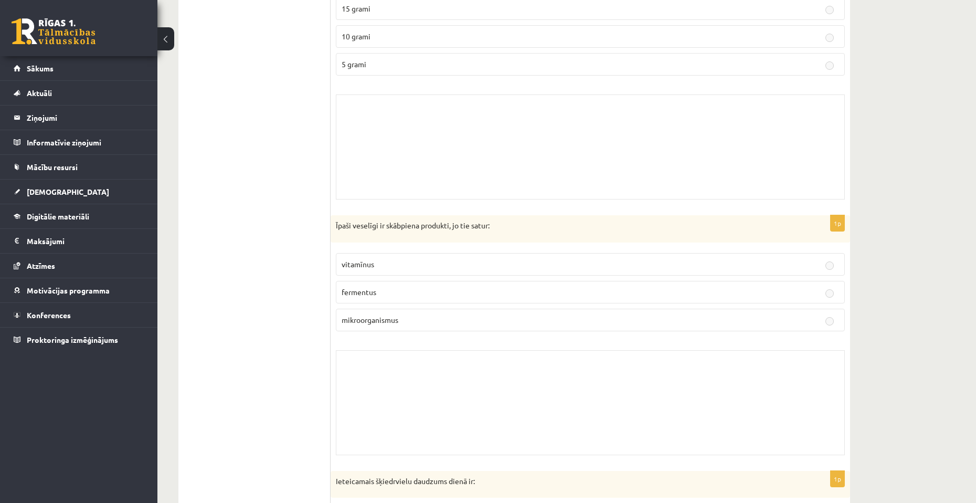
scroll to position [892, 0]
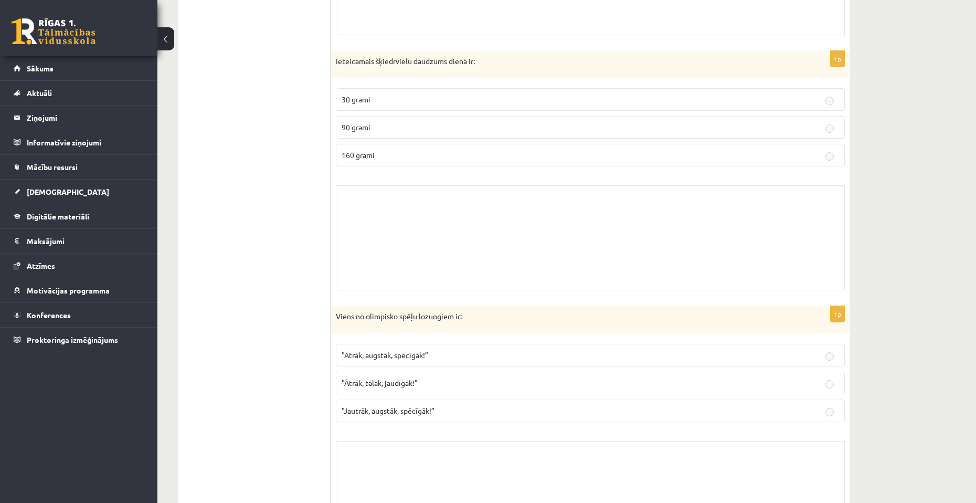
click at [409, 201] on div "Skolotāja pielikums" at bounding box center [590, 237] width 509 height 105
click at [50, 200] on link "[DEMOGRAPHIC_DATA]" at bounding box center [79, 191] width 131 height 24
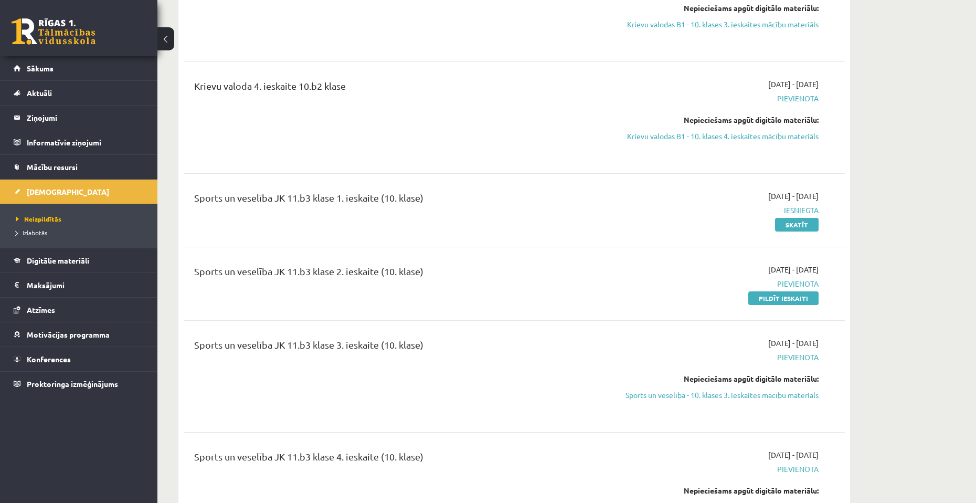
scroll to position [420, 0]
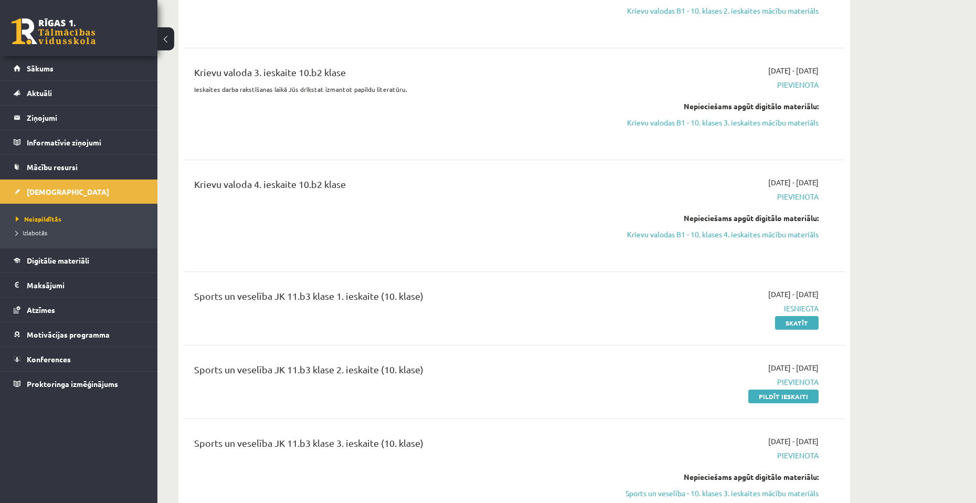
click at [778, 402] on div "Sports un veselība JK 11.b3 klase 2. ieskaite (10. klase) 2025-09-01 - 2025-10-…" at bounding box center [514, 382] width 661 height 60
click at [780, 396] on link "Pildīt ieskaiti" at bounding box center [783, 396] width 70 height 14
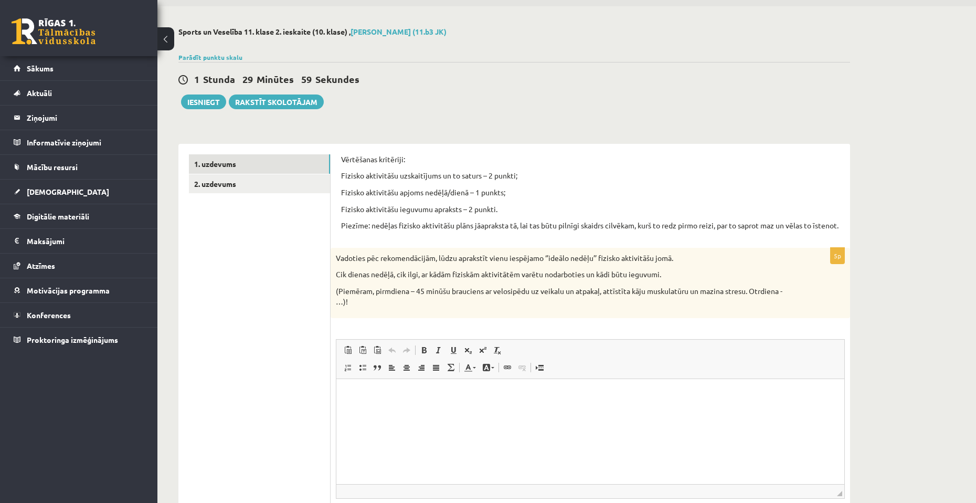
scroll to position [52, 0]
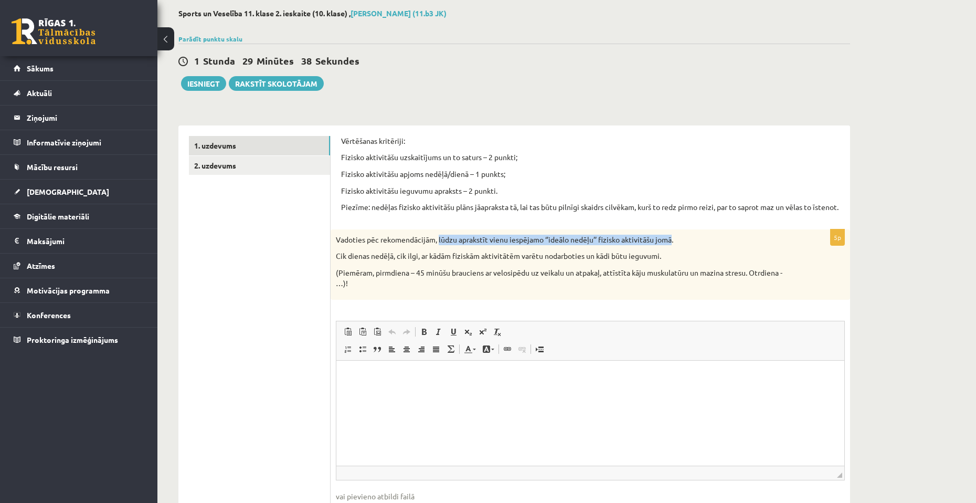
drag, startPoint x: 672, startPoint y: 247, endPoint x: 439, endPoint y: 246, distance: 233.0
click at [439, 245] on p "Vadoties pēc rekomendācijām, lūdzu aprakstīt vienu iespējamo ‘’ideālo nedēļu’’ …" at bounding box center [564, 240] width 457 height 10
copy p "lūdzu aprakstīt vienu iespējamo ‘’ideālo nedēļu’’ fizisko aktivitāšu jomā"
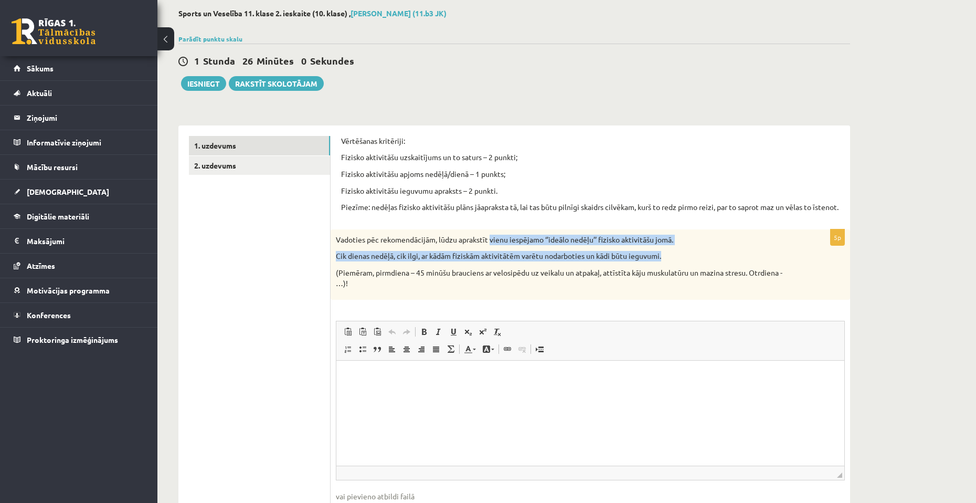
drag, startPoint x: 666, startPoint y: 264, endPoint x: 492, endPoint y: 248, distance: 175.0
click at [492, 248] on div "Vadoties pēc rekomendācijām, lūdzu aprakstīt vienu iespējamo ‘’ideālo nedēļu’’ …" at bounding box center [590, 264] width 519 height 70
copy div "vienu iespējamo ‘’ideālo nedēļu’’ fizisko aktivitāšu jomā. Cik dienas nedēļā, c…"
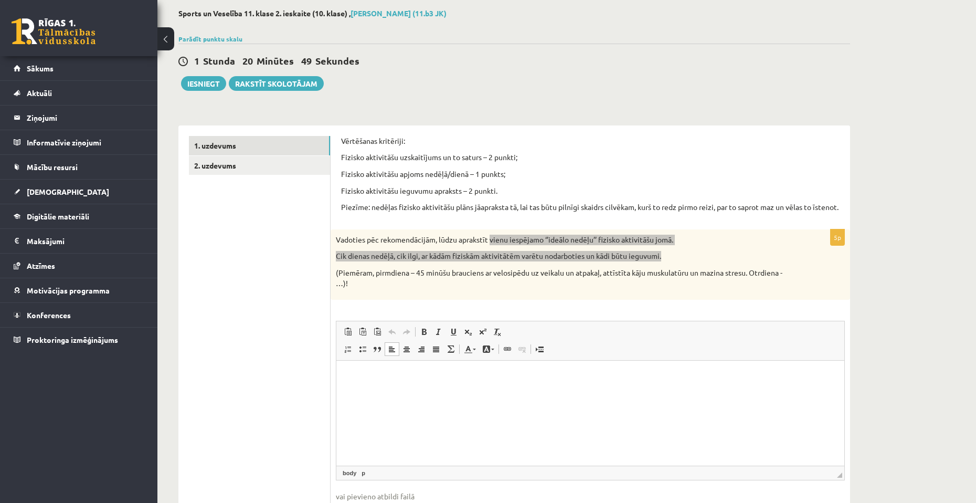
click at [540, 393] on html at bounding box center [590, 377] width 508 height 32
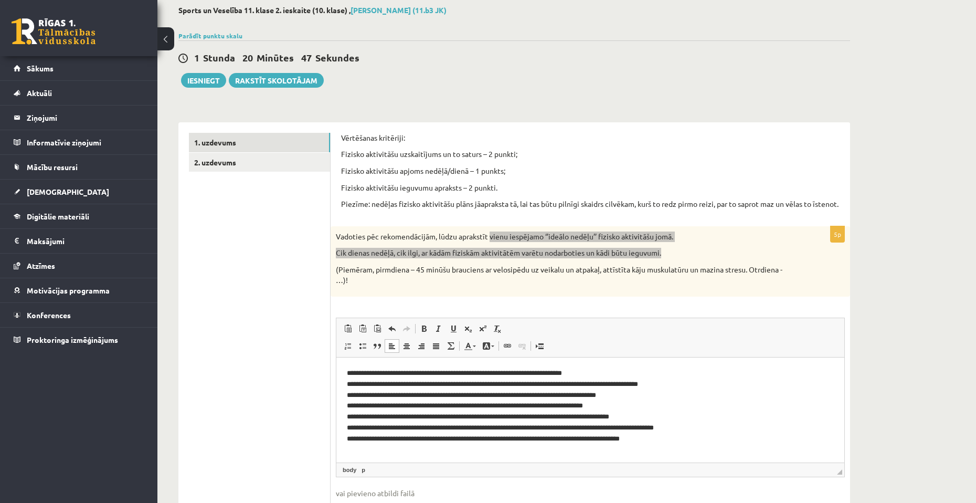
scroll to position [105, 0]
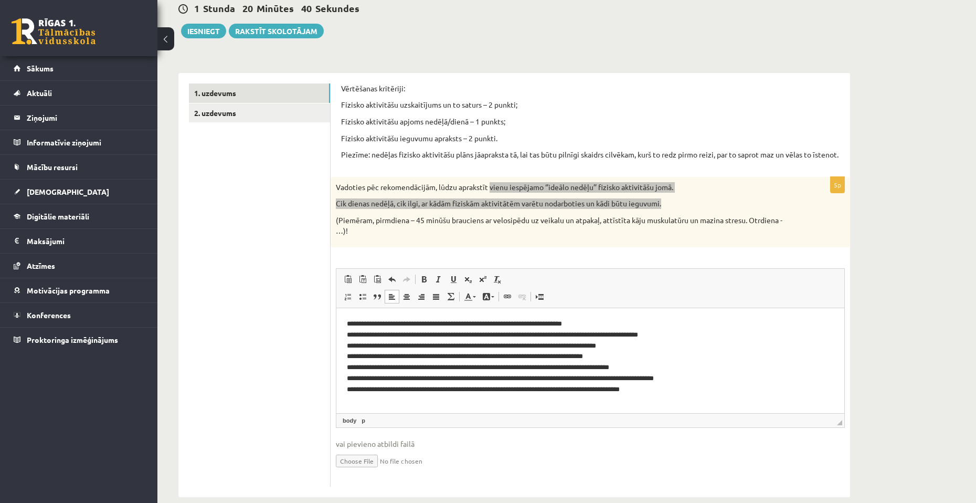
click at [631, 288] on span "Paste Keyboard shortcut Ctrl+V Paste as plain text Keyboard shortcut Ctrl+Shift…" at bounding box center [591, 280] width 500 height 17
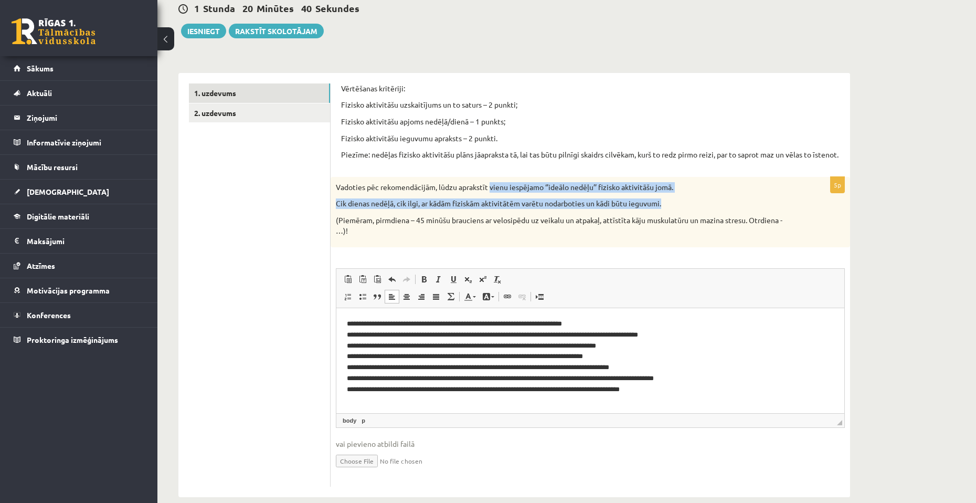
click at [546, 209] on p "Cik dienas nedēļā, cik ilgi, ar kādām fiziskām aktivitātēm varētu nodarboties u…" at bounding box center [564, 203] width 457 height 10
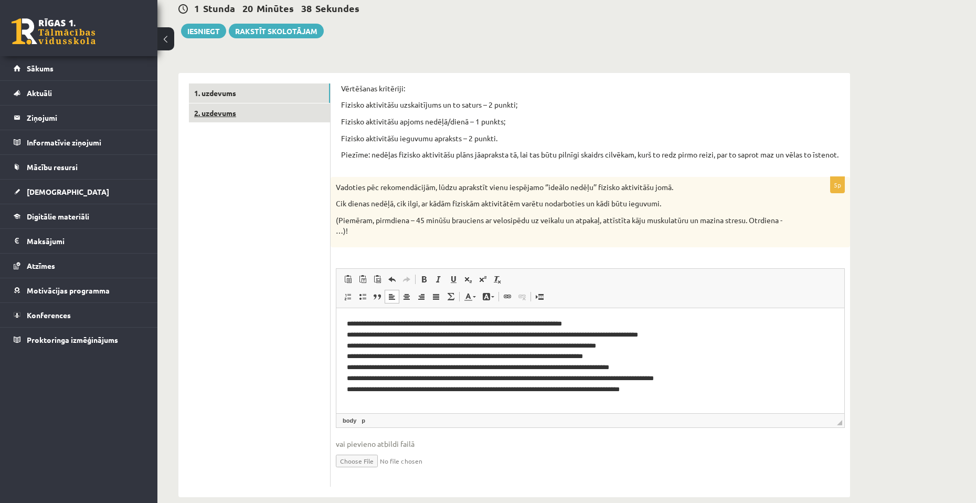
click at [226, 119] on link "2. uzdevums" at bounding box center [259, 112] width 141 height 19
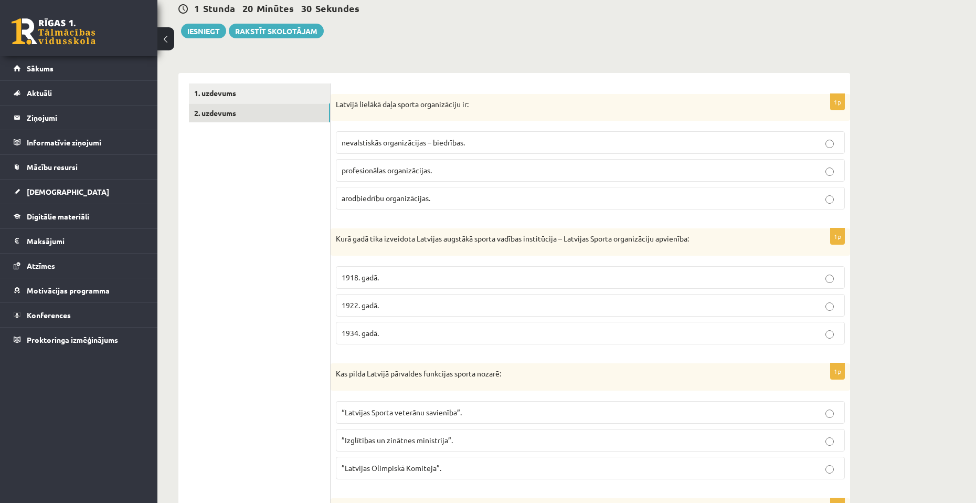
click at [377, 194] on p "arodbiedrību organizācijas." at bounding box center [590, 198] width 497 height 11
click at [487, 304] on p "1922. gadā." at bounding box center [590, 305] width 497 height 11
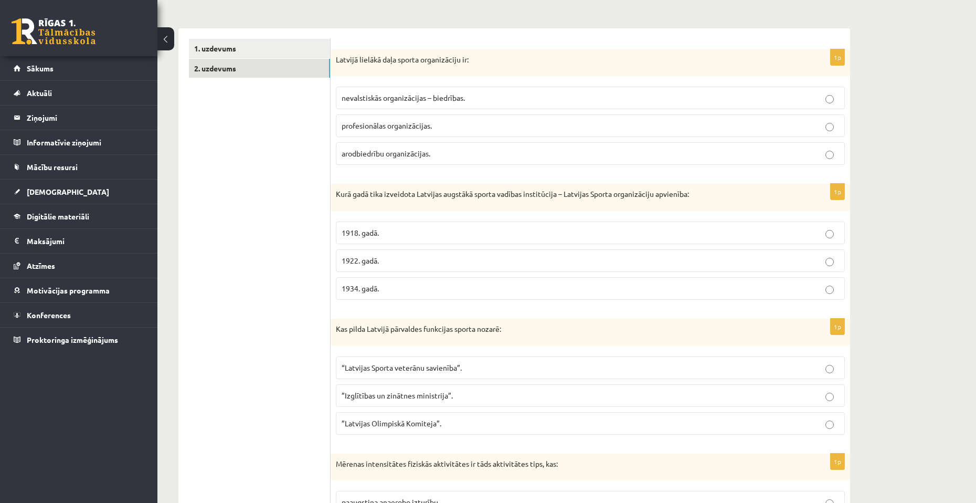
scroll to position [262, 0]
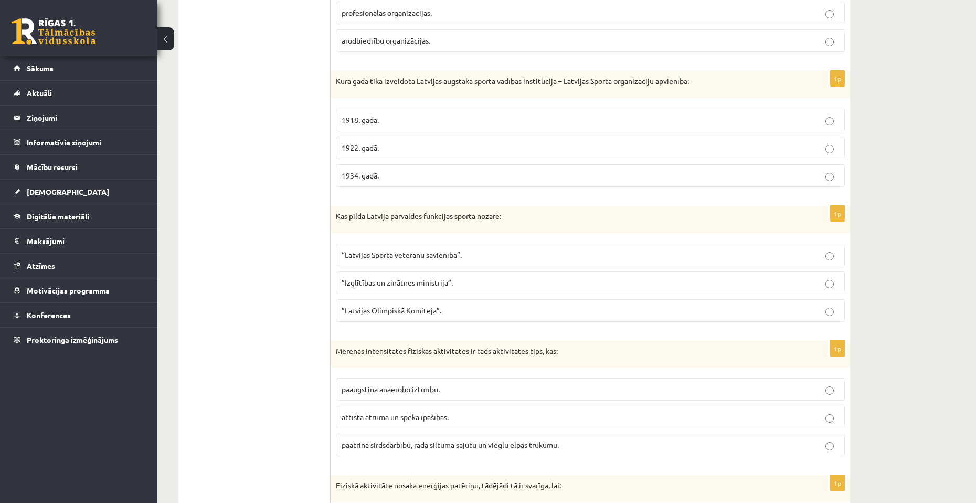
click at [452, 312] on p "”Latvijas Olimpiskā Komiteja”." at bounding box center [590, 310] width 497 height 11
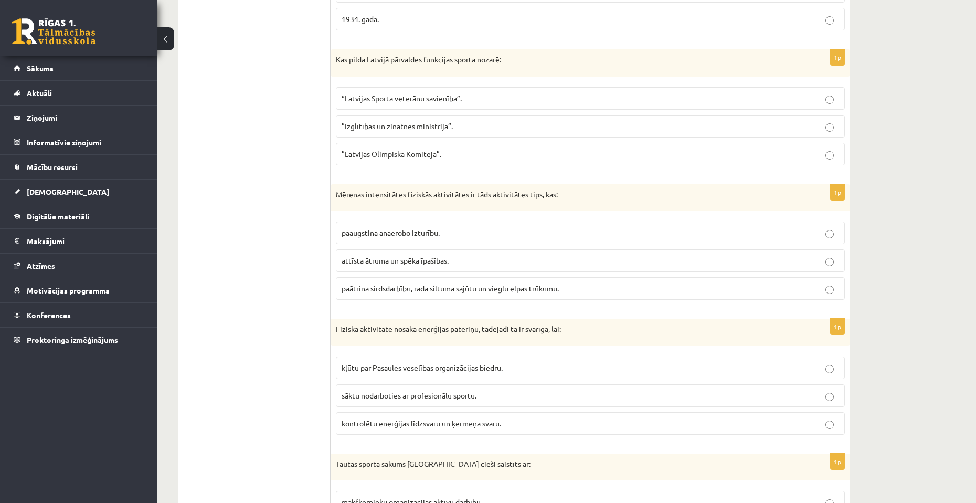
scroll to position [472, 0]
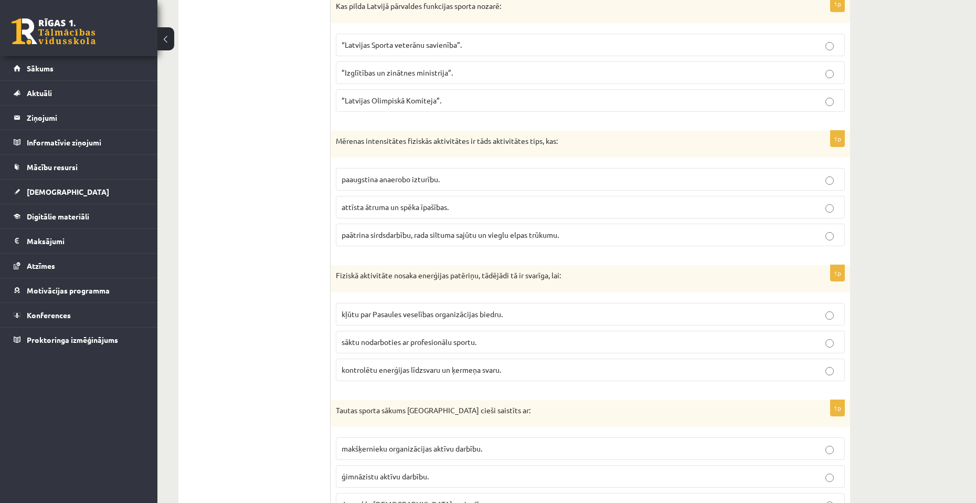
click at [513, 207] on p "attīsta ātruma un spēka īpašības." at bounding box center [590, 207] width 497 height 11
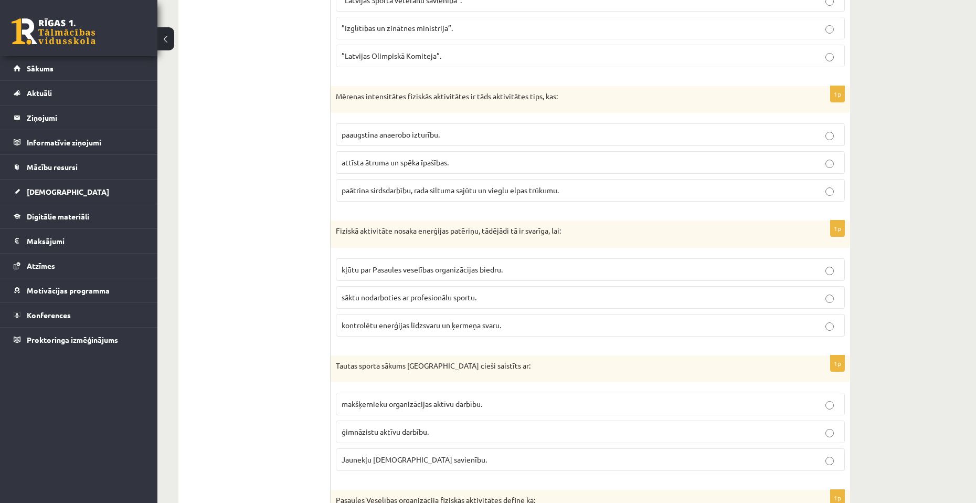
scroll to position [577, 0]
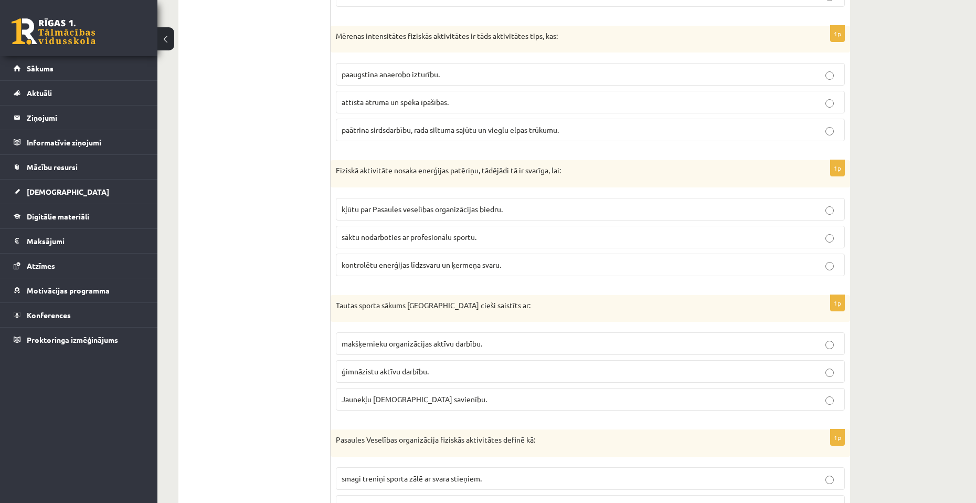
click at [482, 260] on span "kontrolētu enerģijas līdzsvaru un ķermeņa svaru." at bounding box center [422, 264] width 160 height 9
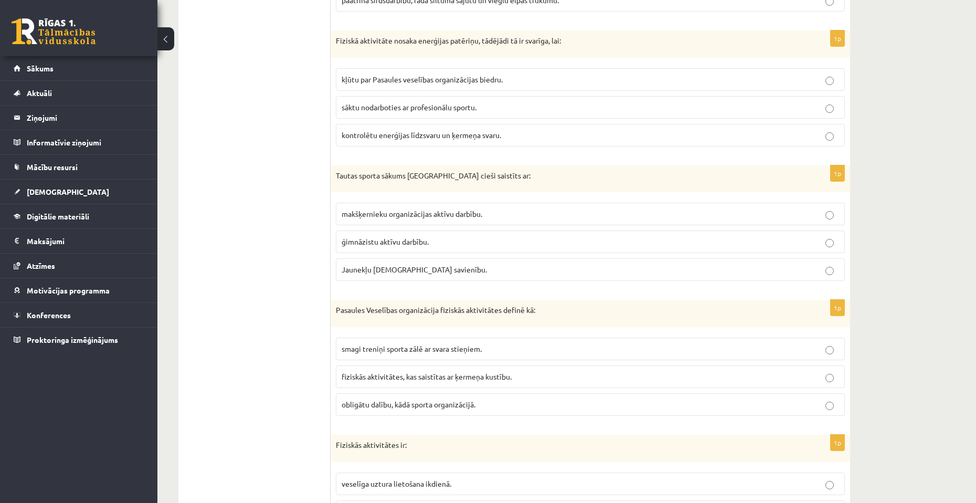
scroll to position [735, 0]
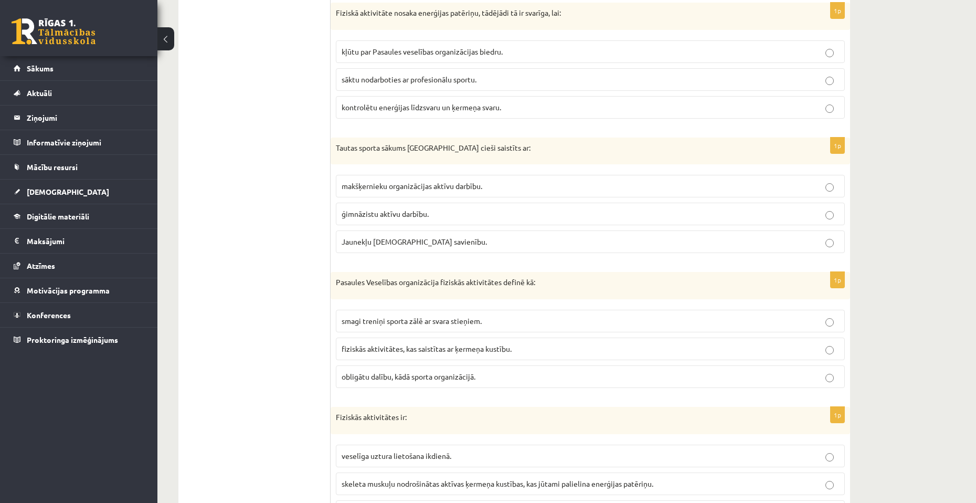
click at [495, 213] on p "ģimnāzistu aktīvu darbību." at bounding box center [590, 213] width 497 height 11
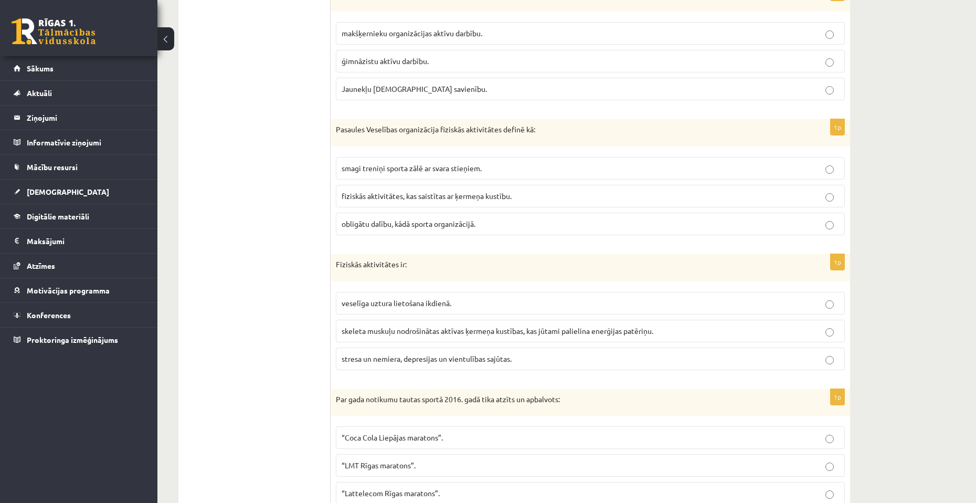
scroll to position [892, 0]
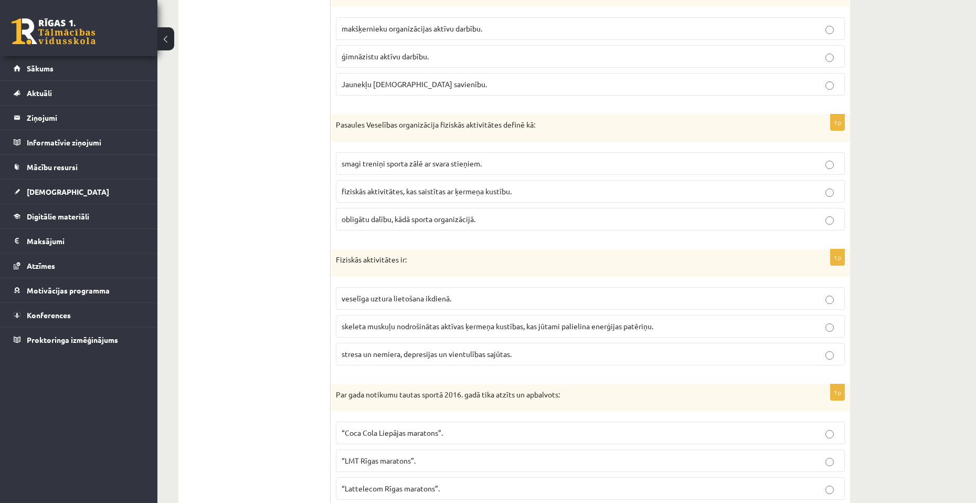
click at [493, 196] on p "fiziskās aktivitātes, kas saistītas ar ķermeņa kustību." at bounding box center [590, 191] width 497 height 11
click at [476, 224] on p "obligātu dalību, kādā sporta organizācijā." at bounding box center [590, 219] width 497 height 11
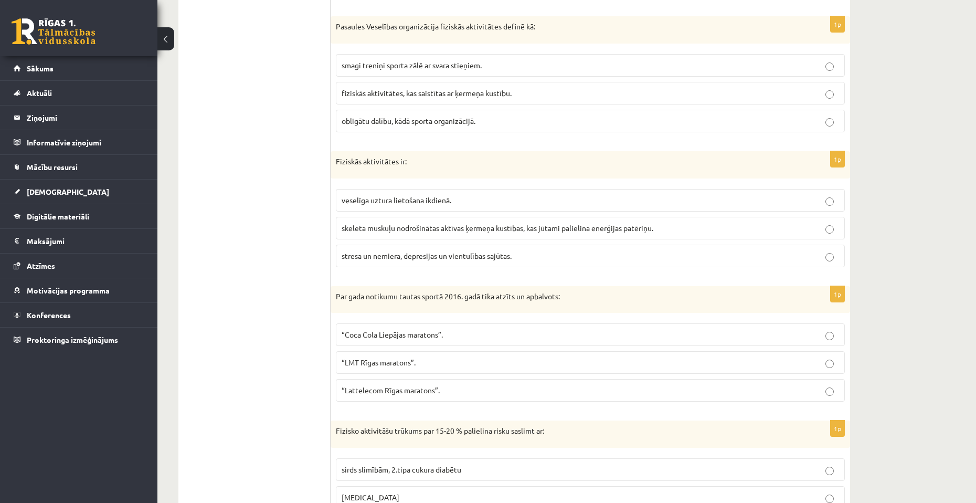
scroll to position [997, 0]
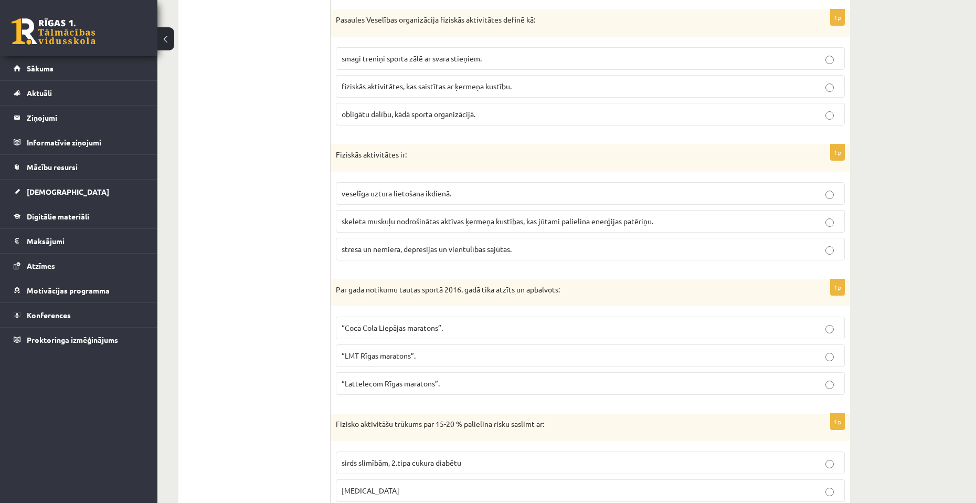
click at [465, 225] on span "skeleta muskuļu nodrošinātas aktīvas ķermeņa kustības, kas jūtami palielina ene…" at bounding box center [498, 220] width 312 height 9
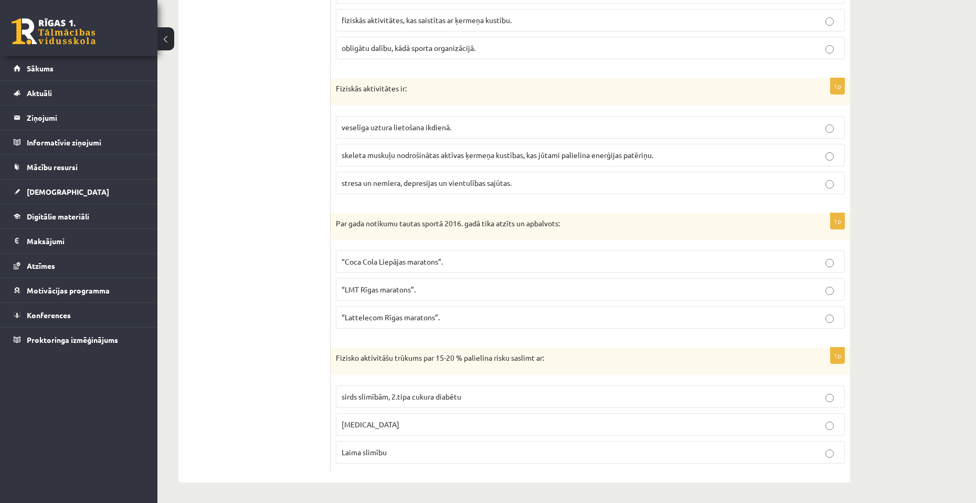
scroll to position [1065, 0]
click at [400, 319] on span "“Lattelecom Rīgas maratons”." at bounding box center [391, 315] width 98 height 9
drag, startPoint x: 567, startPoint y: 222, endPoint x: 336, endPoint y: 222, distance: 230.4
click at [336, 222] on p "Par gada notikumu tautas sportā 2016. gadā tika atzīts un apbalvots:" at bounding box center [564, 222] width 457 height 10
copy p "Par gada notikumu tautas sportā 2016. gadā tika atzīts un apbalvots:"
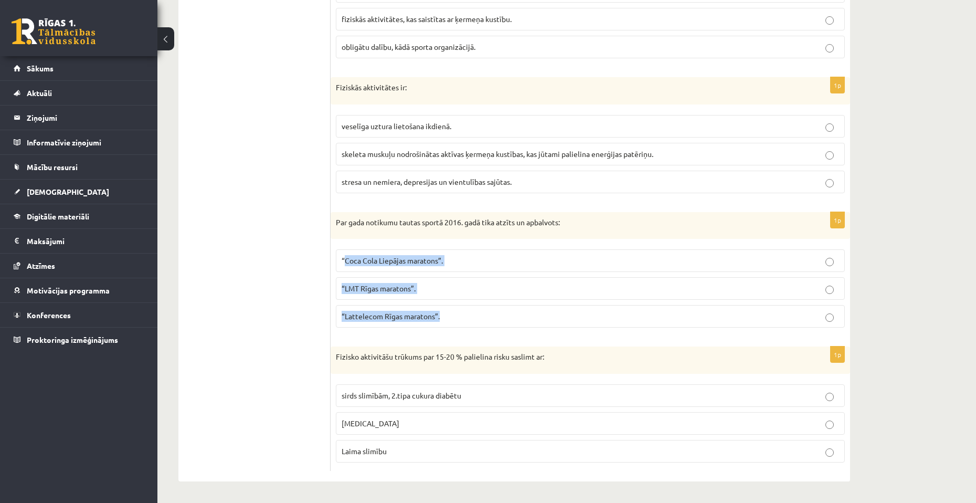
drag, startPoint x: 334, startPoint y: 257, endPoint x: 444, endPoint y: 320, distance: 126.7
click at [444, 320] on div "1p Par gada notikumu tautas sportā 2016. gadā tika atzīts un apbalvots: “Coca C…" at bounding box center [590, 274] width 519 height 124
copy fieldset "“Coca Cola Liepājas maratons”. “LMT Rīgas maratons”. “Lattelecom Rīgas maratons…"
click at [456, 313] on p "“Lattelecom Rīgas maratons”." at bounding box center [590, 316] width 497 height 11
click at [410, 446] on p "Laima slimību" at bounding box center [590, 451] width 497 height 11
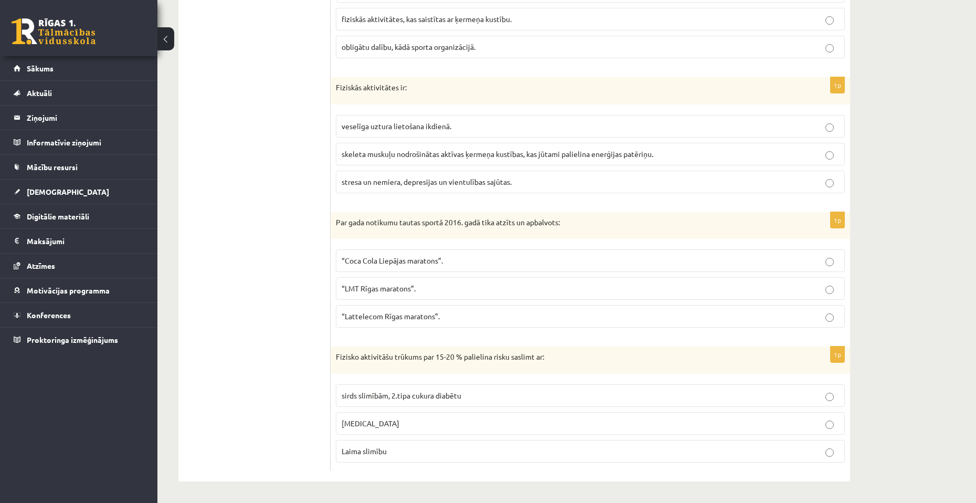
click at [423, 401] on label "sirds slimībām, 2.tipa cukura diabētu" at bounding box center [590, 395] width 509 height 23
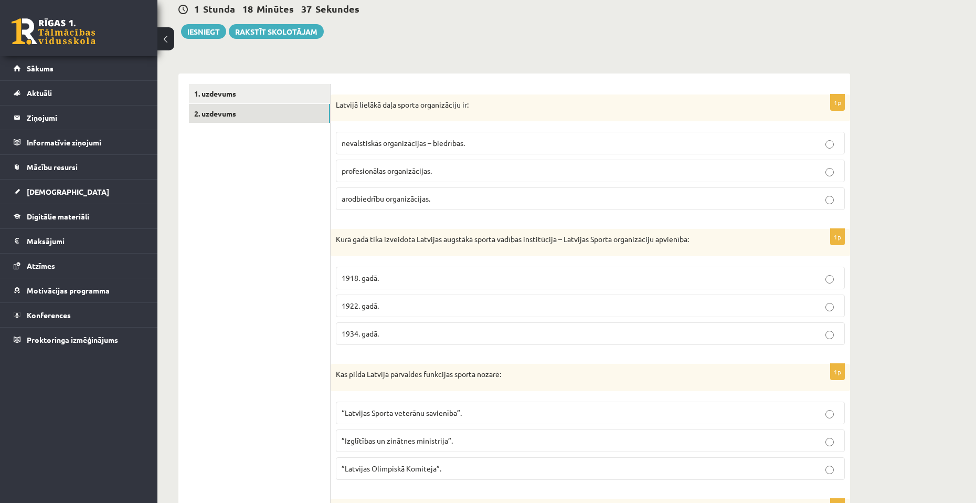
scroll to position [0, 0]
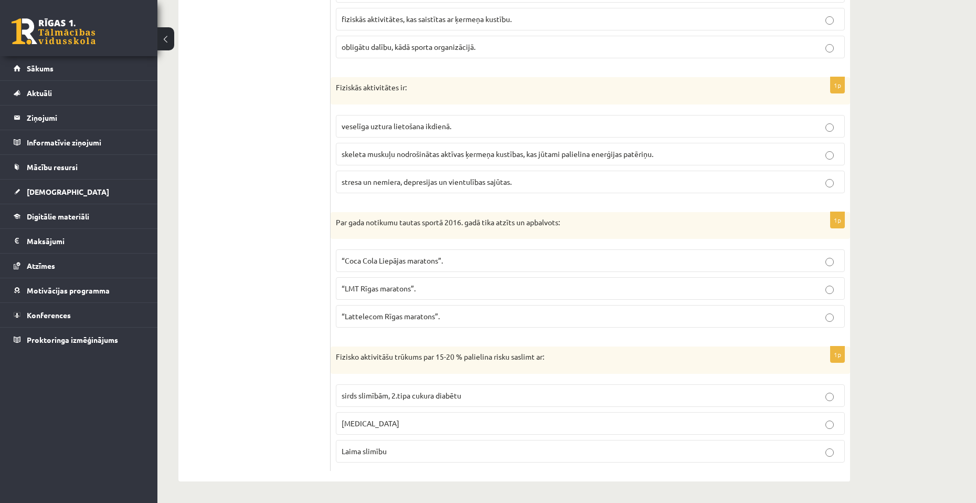
click at [400, 447] on p "Laima slimību" at bounding box center [590, 451] width 497 height 11
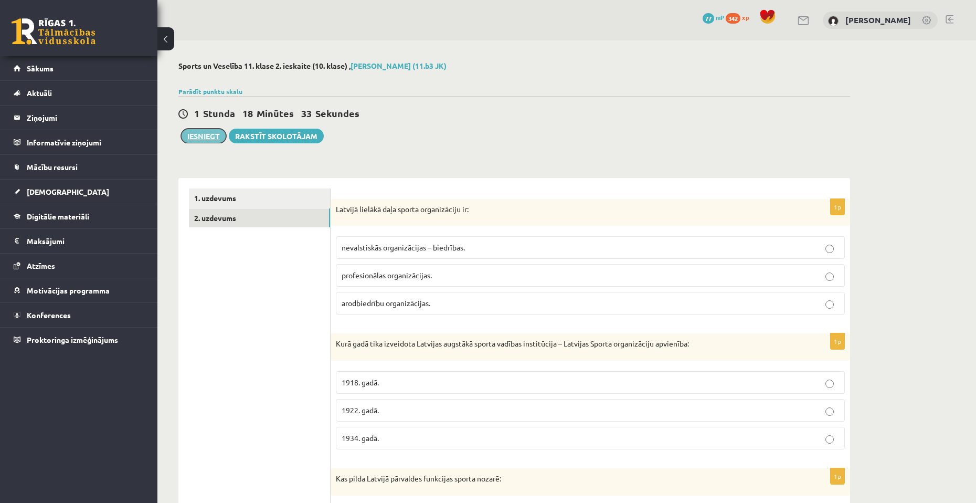
click at [205, 138] on button "Iesniegt" at bounding box center [203, 136] width 45 height 15
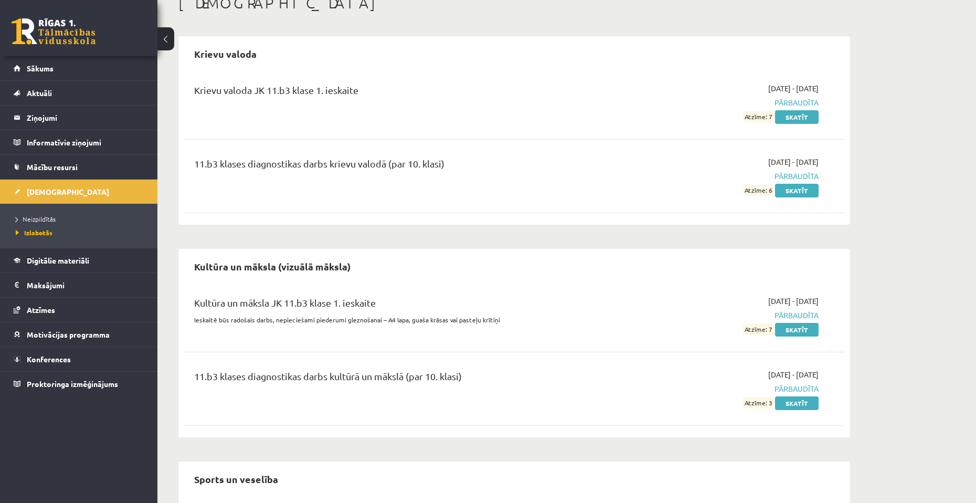
scroll to position [309, 0]
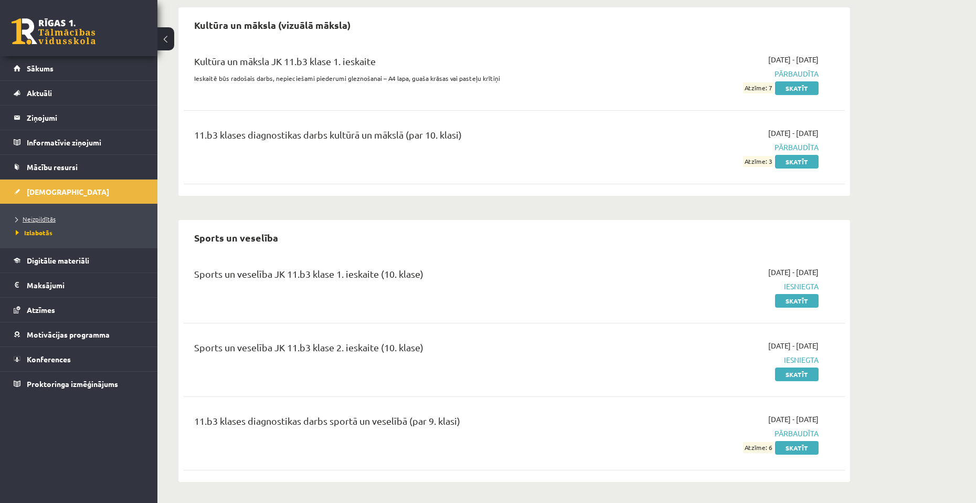
click at [61, 215] on link "Neizpildītās" at bounding box center [81, 218] width 131 height 9
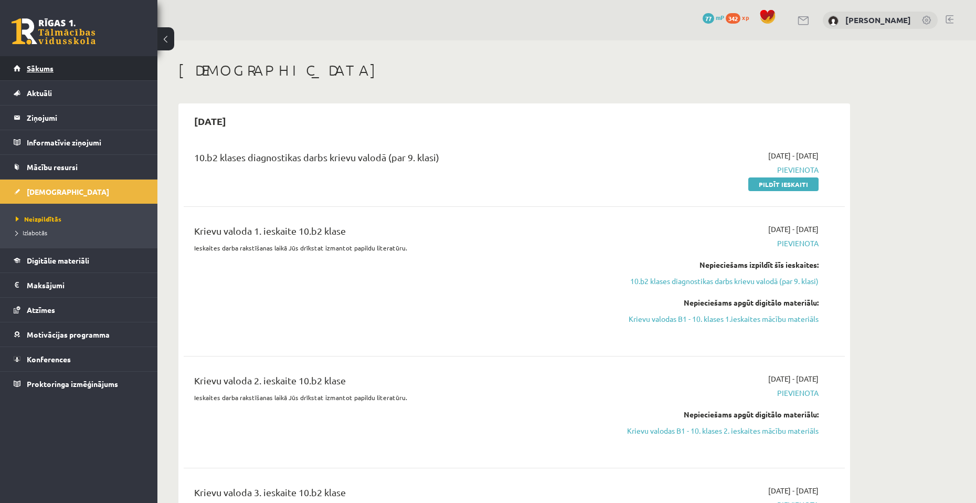
click at [63, 69] on link "Sākums" at bounding box center [79, 68] width 131 height 24
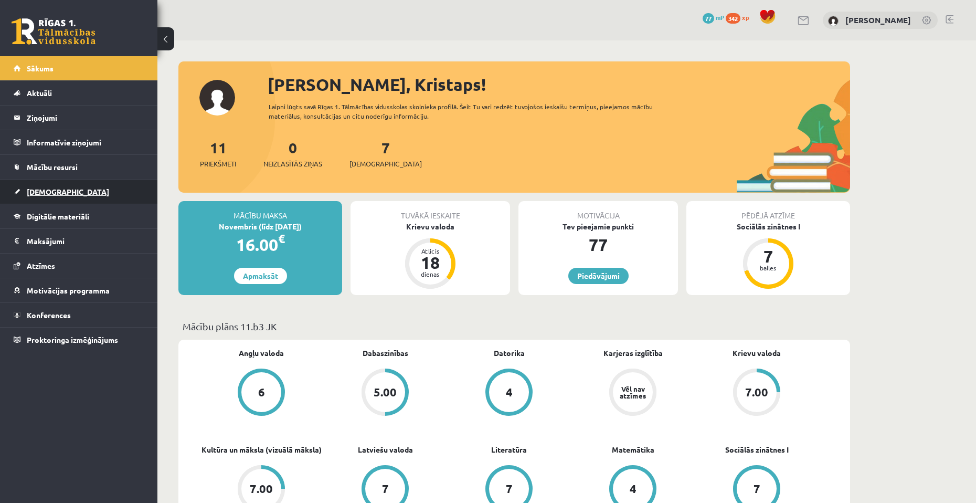
click at [67, 194] on link "[DEMOGRAPHIC_DATA]" at bounding box center [79, 191] width 131 height 24
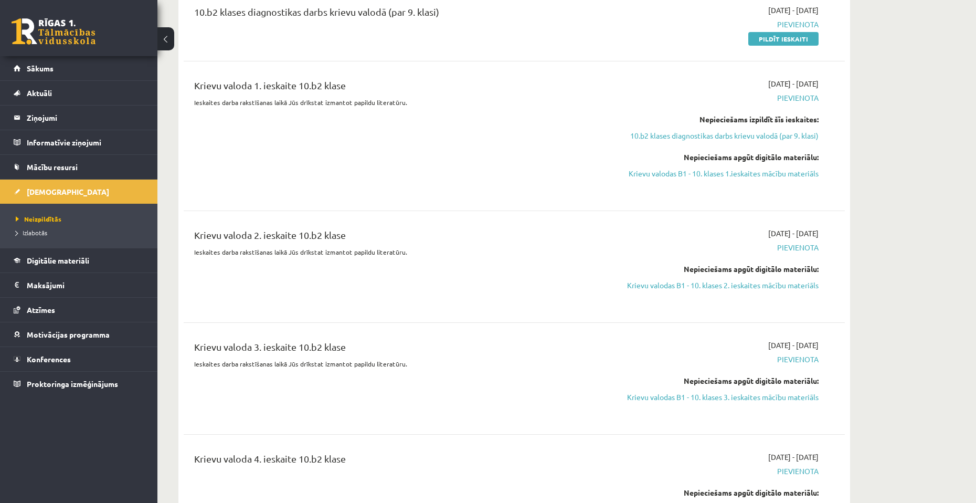
scroll to position [72, 0]
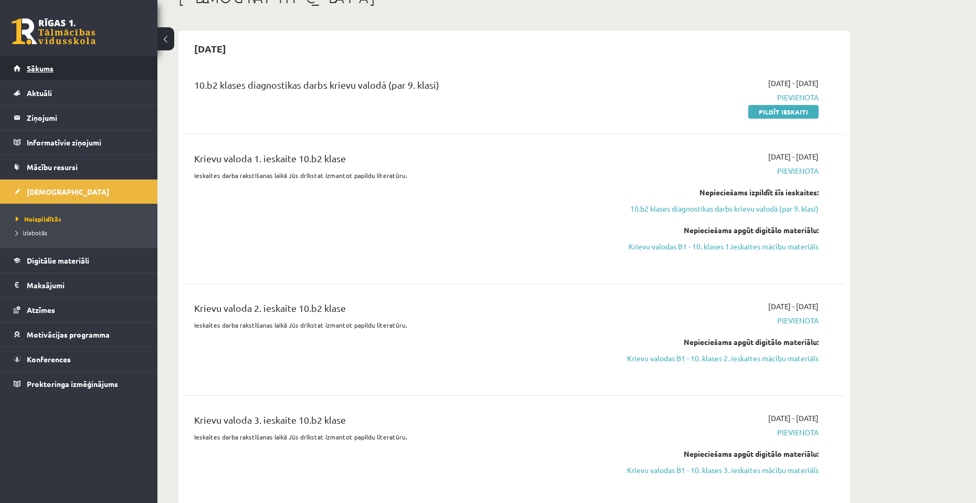
click at [29, 75] on link "Sākums" at bounding box center [79, 68] width 131 height 24
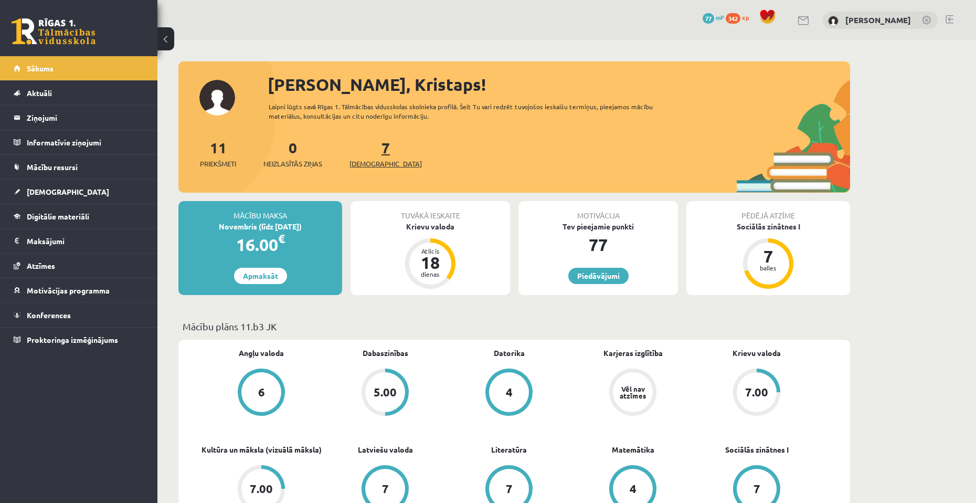
drag, startPoint x: 373, startPoint y: 149, endPoint x: 367, endPoint y: 148, distance: 5.3
click at [367, 148] on div "7 Ieskaites" at bounding box center [385, 152] width 72 height 33
click at [404, 153] on div "11 Priekšmeti 0 Neizlasītās ziņas 7 [DEMOGRAPHIC_DATA]" at bounding box center [514, 164] width 672 height 56
click at [25, 186] on link "[DEMOGRAPHIC_DATA]" at bounding box center [79, 191] width 131 height 24
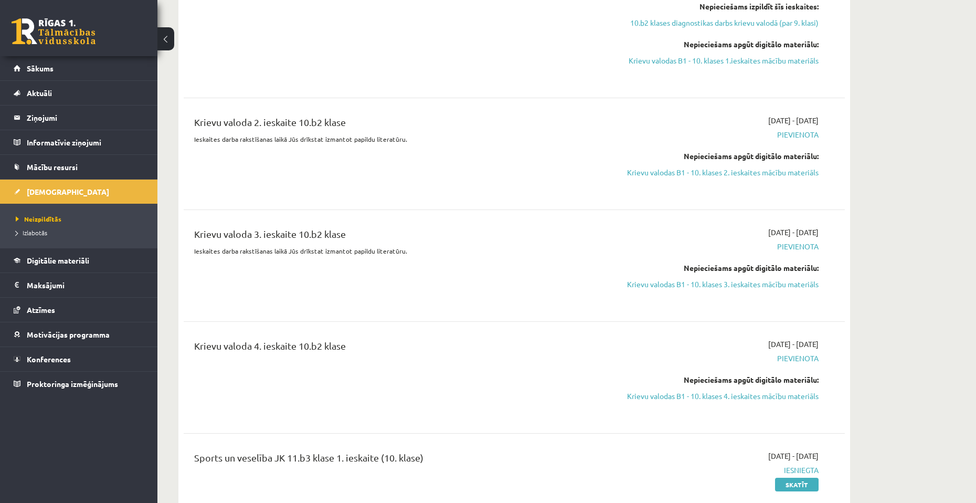
scroll to position [262, 0]
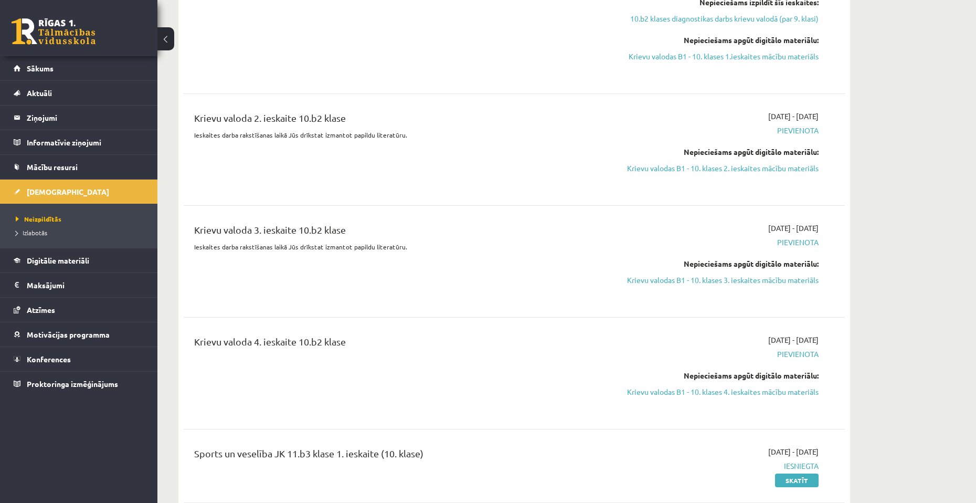
drag, startPoint x: 275, startPoint y: 338, endPoint x: 359, endPoint y: 341, distance: 84.0
click at [359, 341] on div "Krievu valoda 4. ieskaite 10.b2 klase" at bounding box center [399, 343] width 411 height 19
click at [315, 351] on div "Krievu valoda 4. ieskaite 10.b2 klase" at bounding box center [399, 343] width 411 height 19
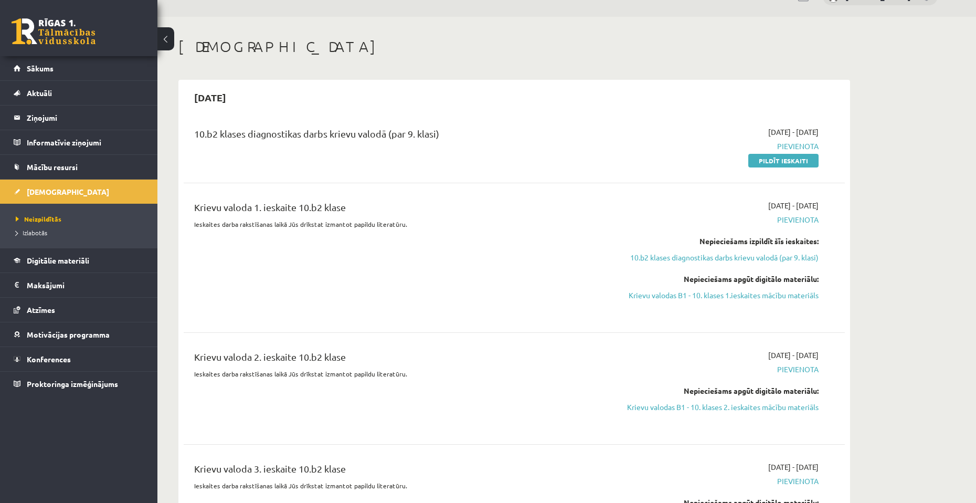
scroll to position [0, 0]
